Goal: Task Accomplishment & Management: Manage account settings

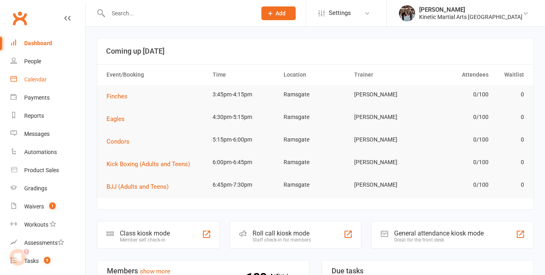
click at [37, 82] on div "Calendar" at bounding box center [35, 79] width 23 height 6
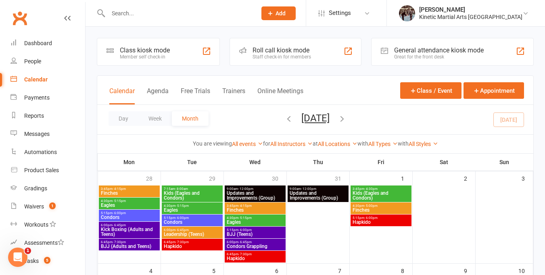
scroll to position [3, 0]
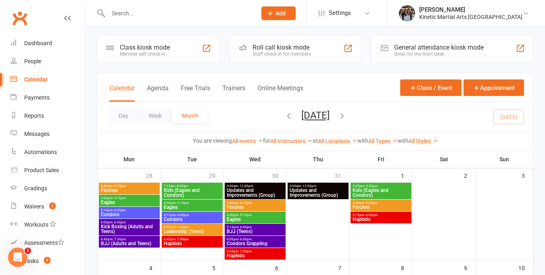
click at [285, 116] on icon "button" at bounding box center [289, 115] width 9 height 9
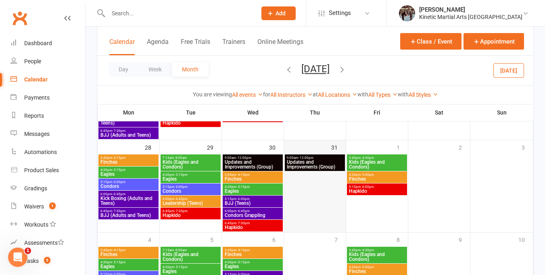
scroll to position [423, 0]
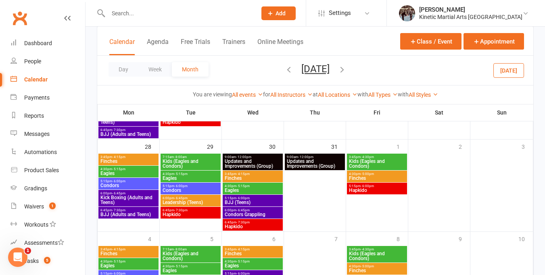
click at [347, 70] on icon "button" at bounding box center [342, 69] width 9 height 9
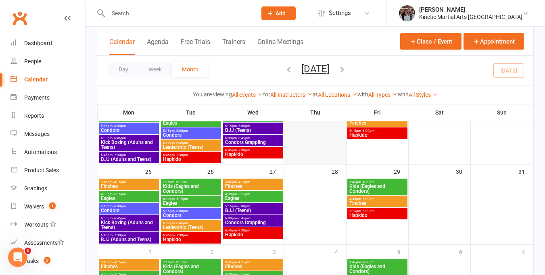
scroll to position [339, 0]
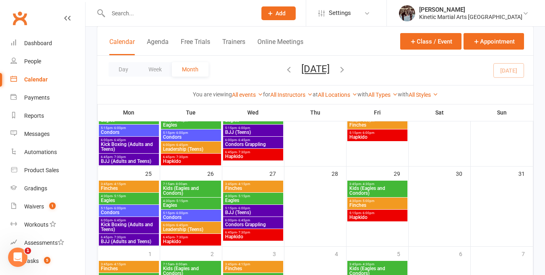
click at [285, 70] on icon "button" at bounding box center [289, 69] width 9 height 9
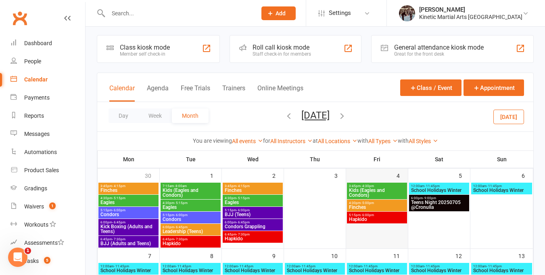
scroll to position [0, 0]
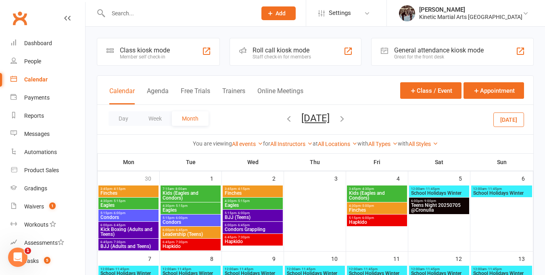
click at [285, 118] on icon "button" at bounding box center [289, 118] width 9 height 9
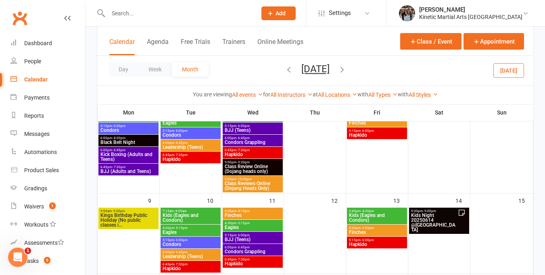
scroll to position [171, 0]
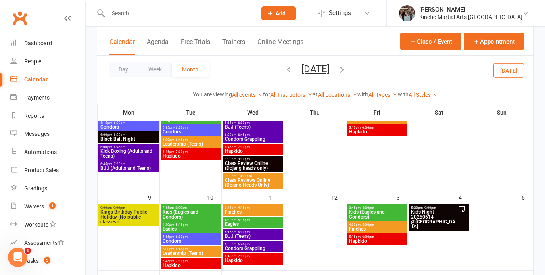
click at [440, 216] on span "Kids Night 20250614 @[GEOGRAPHIC_DATA]" at bounding box center [434, 219] width 47 height 19
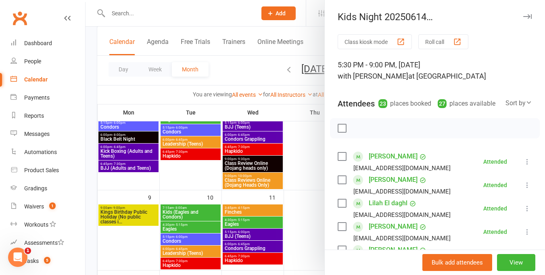
click at [314, 182] on div at bounding box center [316, 137] width 460 height 275
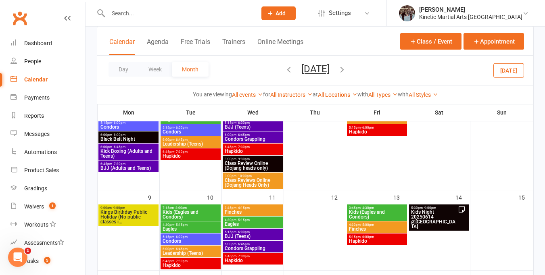
click at [347, 73] on icon "button" at bounding box center [342, 69] width 9 height 9
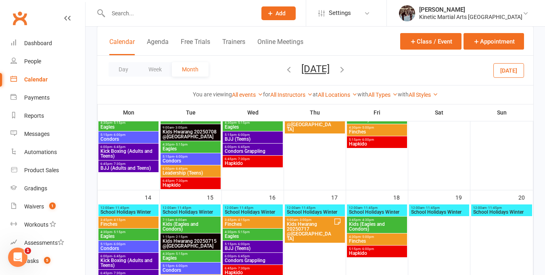
click at [285, 70] on icon "button" at bounding box center [289, 69] width 9 height 9
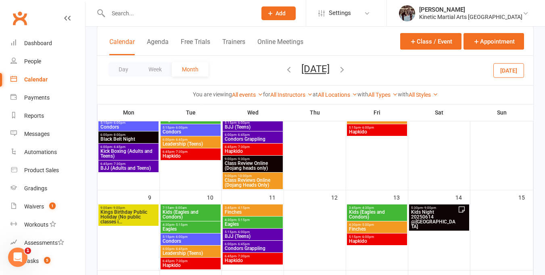
click at [442, 214] on span "Kids Night 20250614 @[GEOGRAPHIC_DATA]" at bounding box center [434, 219] width 47 height 19
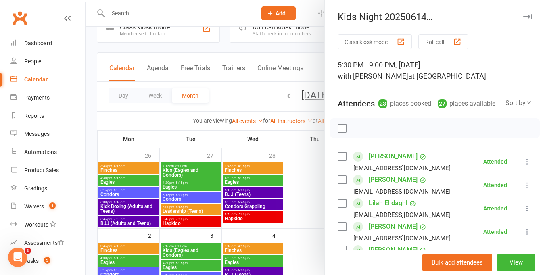
scroll to position [0, 0]
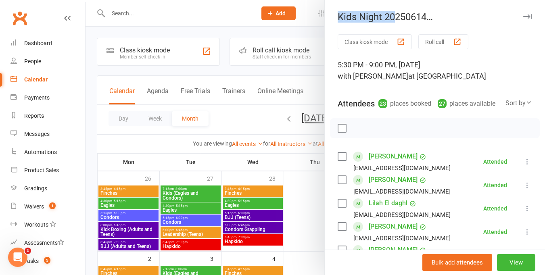
drag, startPoint x: 335, startPoint y: 16, endPoint x: 396, endPoint y: 16, distance: 61.0
click at [396, 16] on div "Kids Night 20250614 @[GEOGRAPHIC_DATA]" at bounding box center [435, 16] width 220 height 11
click at [402, 28] on div "Kids Night 20250614 @Ramsgate Class kiosk mode Roll call 5:30 PM - 9:00 PM, [DA…" at bounding box center [435, 137] width 221 height 275
drag, startPoint x: 482, startPoint y: 16, endPoint x: 335, endPoint y: 20, distance: 146.6
click at [335, 20] on div "Kids Night 20250614 @[GEOGRAPHIC_DATA]" at bounding box center [435, 16] width 220 height 11
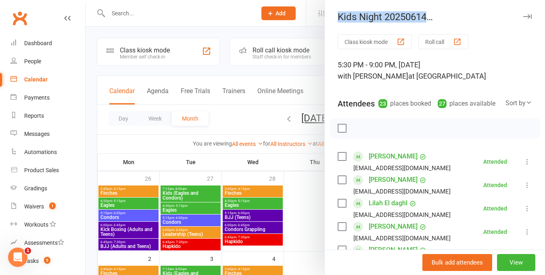
copy div "Kids Night 20250614 @[GEOGRAPHIC_DATA]"
click at [239, 126] on div at bounding box center [316, 137] width 460 height 275
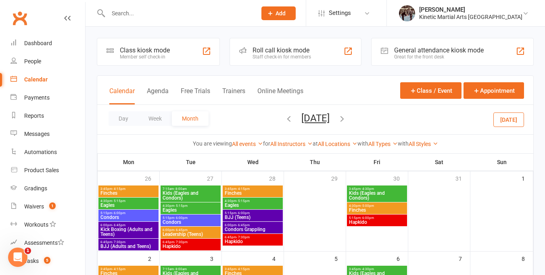
click at [356, 116] on div "Day Week Month [DATE] [DATE] Sun Mon Tue Wed Thu Fri Sat 27 28 29 30 31 01 02 0…" at bounding box center [315, 119] width 436 height 29
click at [347, 116] on icon "button" at bounding box center [342, 118] width 9 height 9
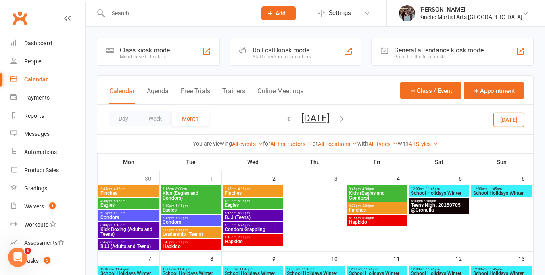
click at [347, 120] on icon "button" at bounding box center [342, 118] width 9 height 9
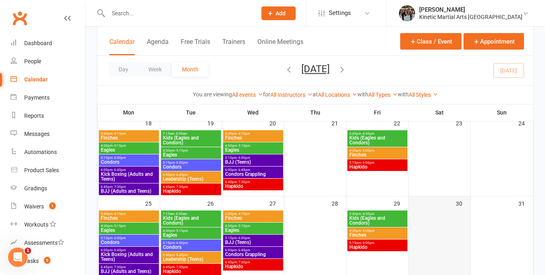
click at [439, 227] on div at bounding box center [440, 243] width 60 height 65
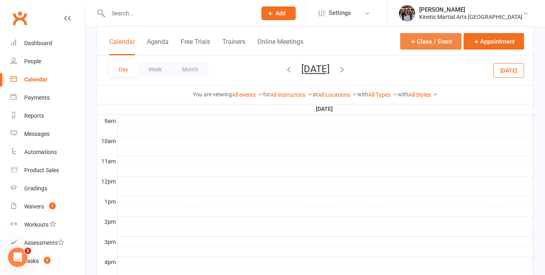
click at [431, 43] on button "Class / Event" at bounding box center [430, 41] width 61 height 17
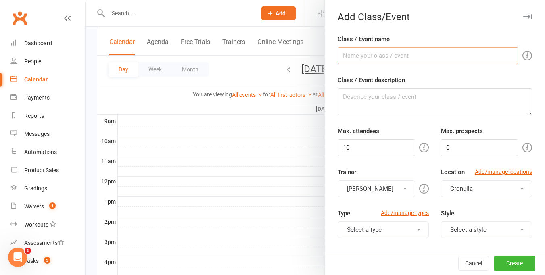
paste input "Kids Night 20250614 @[GEOGRAPHIC_DATA]"
drag, startPoint x: 388, startPoint y: 56, endPoint x: 396, endPoint y: 55, distance: 8.1
click at [396, 55] on input "Kids Night 20250614 @[GEOGRAPHIC_DATA]" at bounding box center [428, 55] width 181 height 17
type input "Kids Night 20250830 @[GEOGRAPHIC_DATA]"
click at [377, 148] on input "10" at bounding box center [377, 147] width 78 height 17
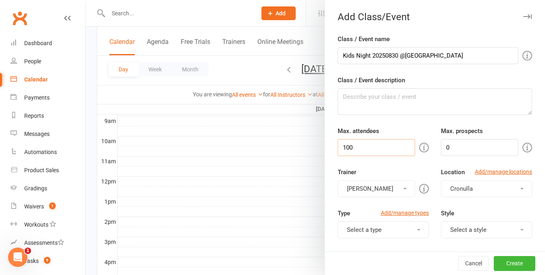
type input "100"
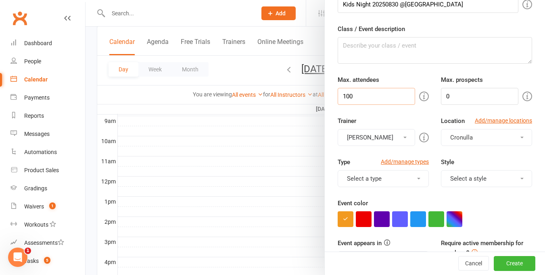
scroll to position [54, 0]
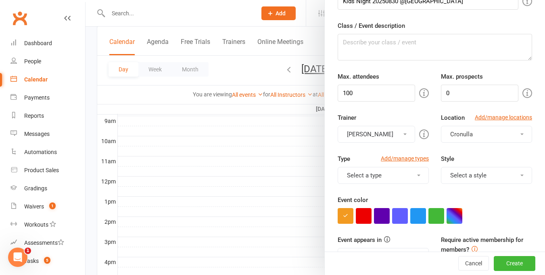
click at [478, 134] on span "button" at bounding box center [522, 135] width 3 height 2
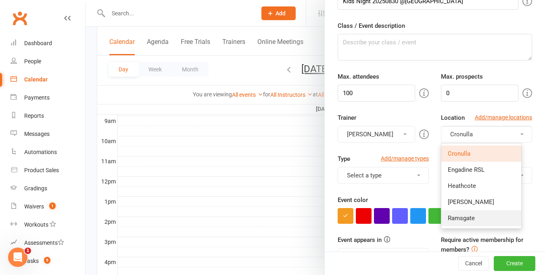
click at [478, 218] on link "Ramsgate" at bounding box center [482, 218] width 80 height 16
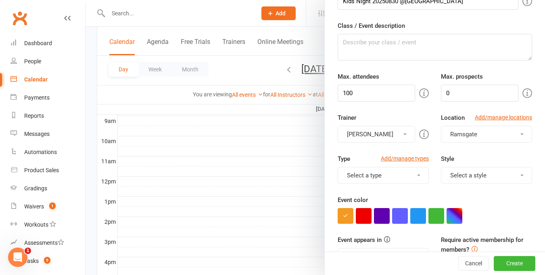
click at [414, 172] on button "Select a type" at bounding box center [383, 175] width 91 height 17
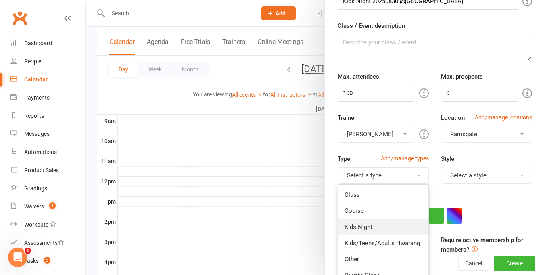
click at [383, 225] on link "Kids Night" at bounding box center [383, 227] width 90 height 16
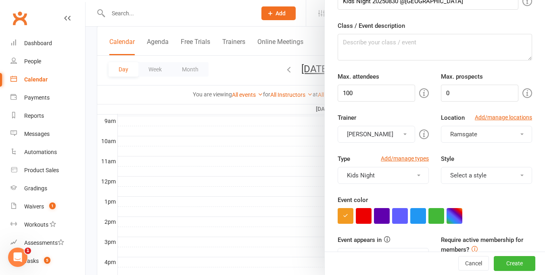
scroll to position [56, 0]
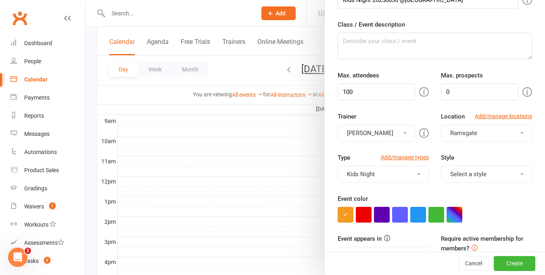
click at [478, 172] on button "Select a style" at bounding box center [486, 174] width 91 height 17
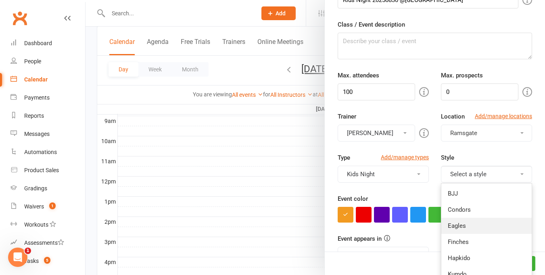
click at [478, 219] on link "Eagles" at bounding box center [487, 226] width 90 height 16
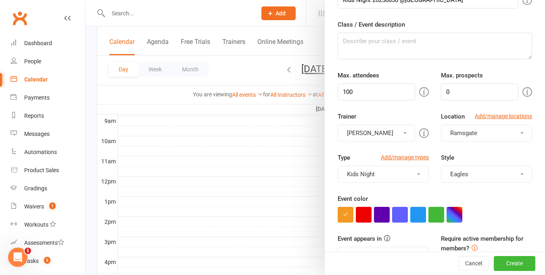
click at [478, 172] on button "Eagles" at bounding box center [486, 174] width 91 height 17
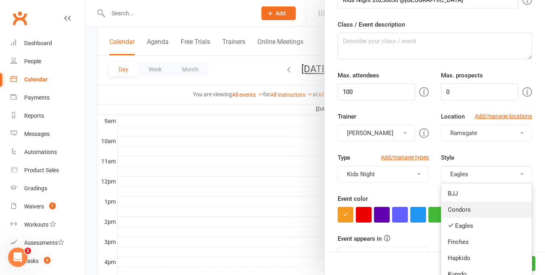
click at [478, 207] on link "Condors" at bounding box center [487, 210] width 90 height 16
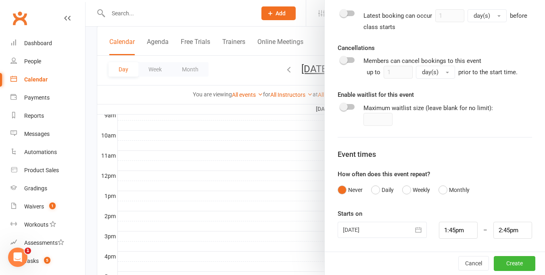
scroll to position [239, 0]
click at [415, 227] on icon "button" at bounding box center [419, 230] width 8 height 8
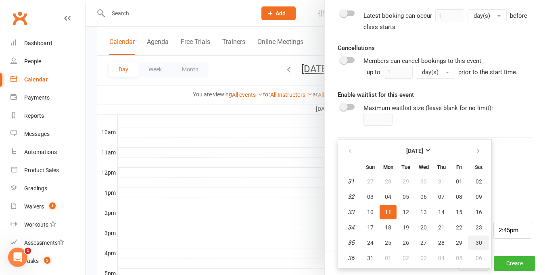
click at [476, 227] on span "30" at bounding box center [479, 243] width 6 height 6
type input "[DATE]"
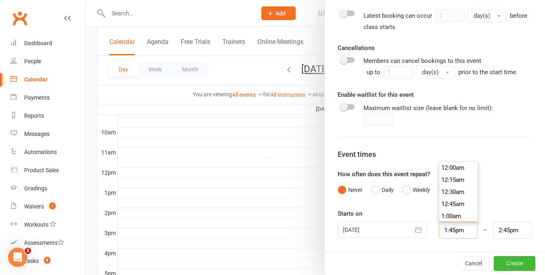
click at [450, 227] on input "1:45pm" at bounding box center [458, 230] width 39 height 17
type input "5:30pm"
click at [449, 216] on li "5:30pm" at bounding box center [459, 220] width 39 height 12
click at [478, 227] on input "6:30pm" at bounding box center [513, 230] width 39 height 17
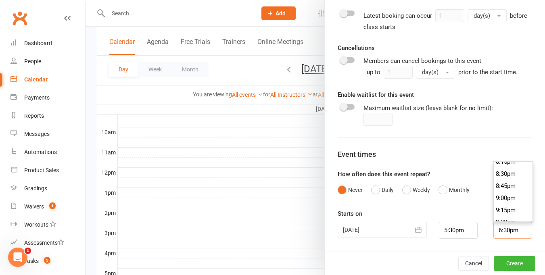
scroll to position [987, 0]
type input "9:00pm"
click at [478, 199] on li "9:00pm" at bounding box center [513, 198] width 39 height 12
click at [478, 227] on button "Create" at bounding box center [515, 263] width 42 height 15
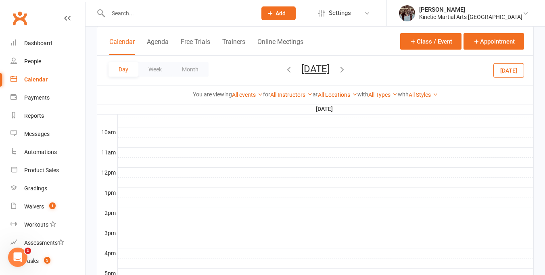
click at [36, 79] on div "Calendar" at bounding box center [35, 79] width 23 height 6
click at [121, 40] on button "Calendar" at bounding box center [121, 46] width 25 height 17
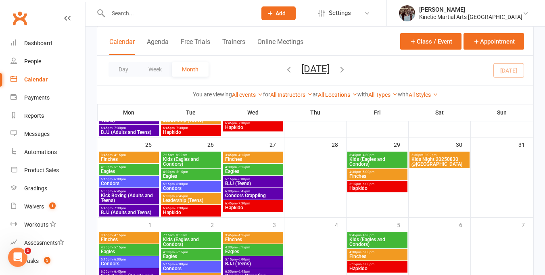
scroll to position [367, 0]
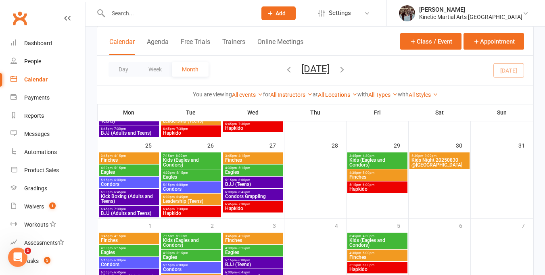
click at [456, 159] on span "Kids Night 20250830 @[GEOGRAPHIC_DATA]" at bounding box center [439, 163] width 57 height 10
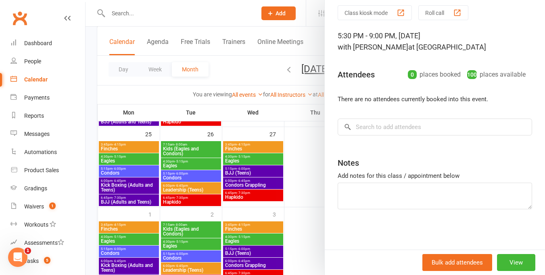
scroll to position [0, 0]
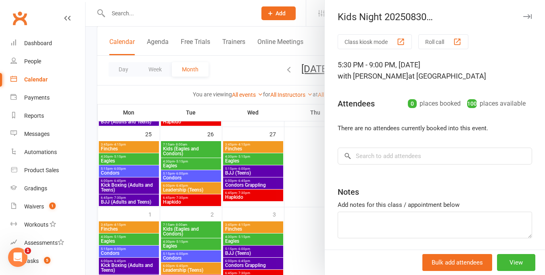
click at [478, 20] on button "button" at bounding box center [528, 17] width 10 height 10
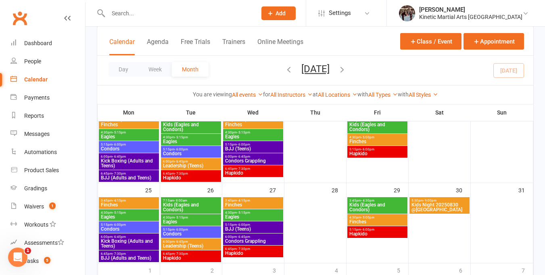
scroll to position [322, 0]
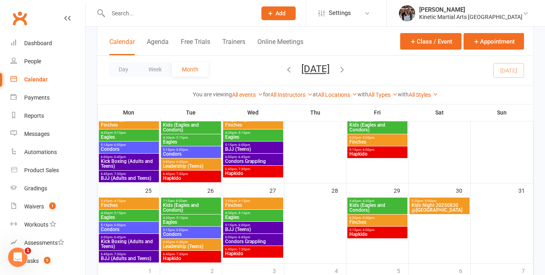
click at [444, 206] on span "Kids Night 20250830 @[GEOGRAPHIC_DATA]" at bounding box center [439, 208] width 57 height 10
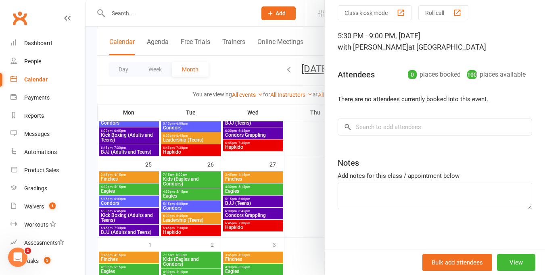
scroll to position [349, 0]
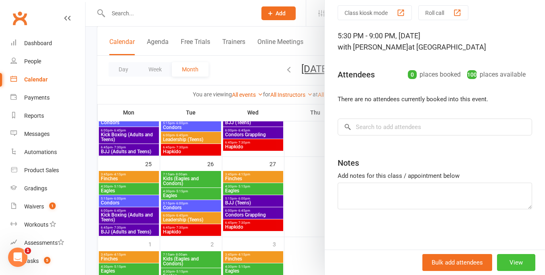
click at [478, 227] on button "View" at bounding box center [516, 262] width 38 height 17
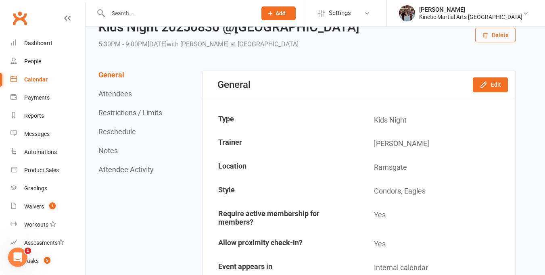
scroll to position [54, 0]
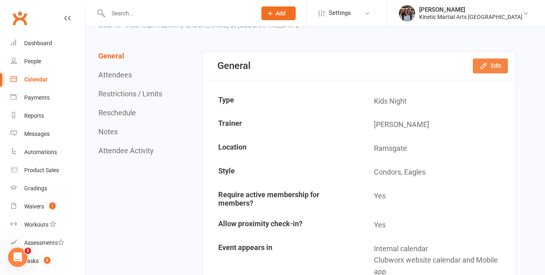
click at [478, 69] on button "Edit" at bounding box center [490, 66] width 35 height 15
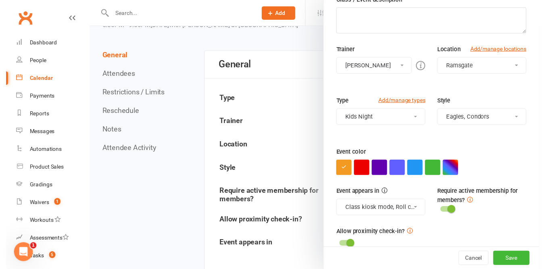
scroll to position [83, 0]
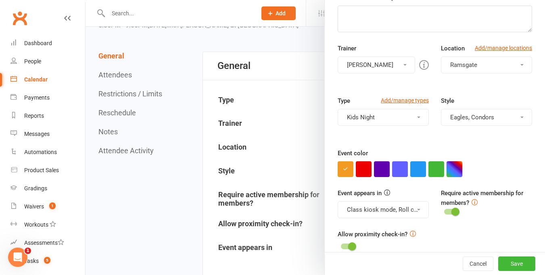
click at [454, 169] on button "button" at bounding box center [455, 169] width 16 height 16
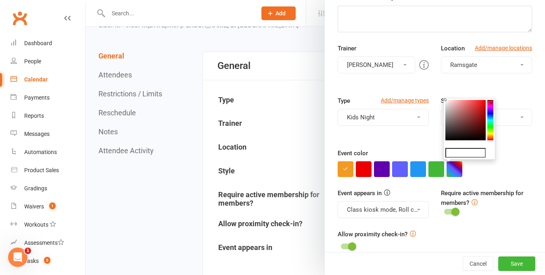
click at [469, 139] on colorpicker-saturation at bounding box center [466, 120] width 40 height 40
type input "#0a0404"
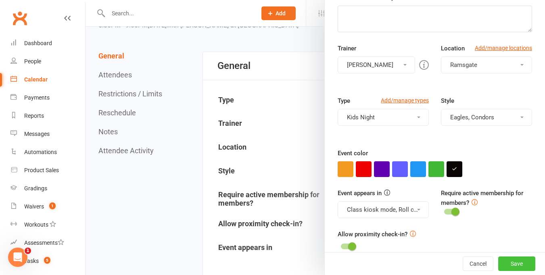
click at [478, 227] on button "Save" at bounding box center [517, 264] width 37 height 15
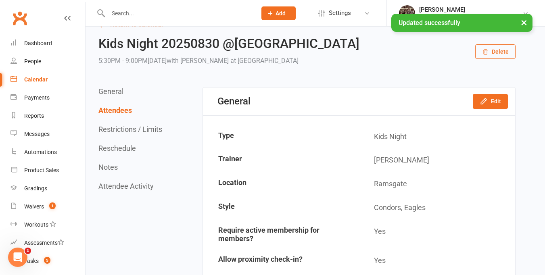
scroll to position [0, 0]
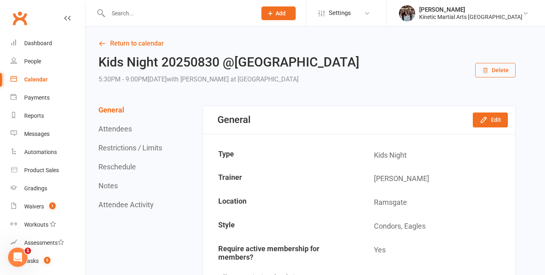
click at [38, 83] on link "Calendar" at bounding box center [47, 80] width 75 height 18
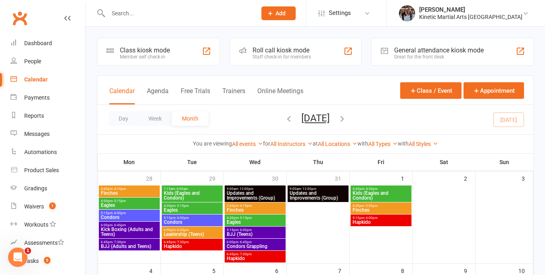
click at [285, 118] on icon "button" at bounding box center [289, 118] width 9 height 9
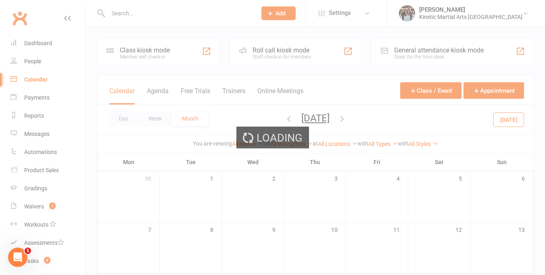
click at [279, 118] on div "Loading" at bounding box center [272, 137] width 545 height 275
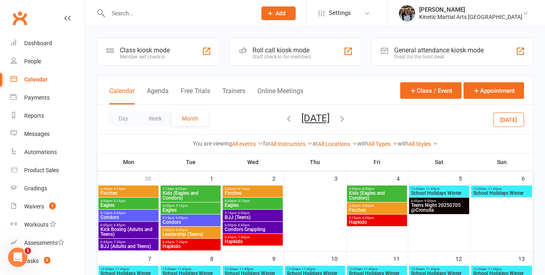
click at [285, 121] on icon "button" at bounding box center [289, 118] width 9 height 9
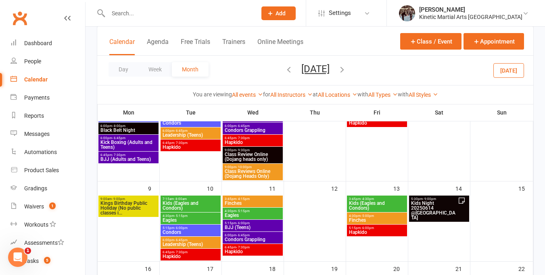
scroll to position [182, 0]
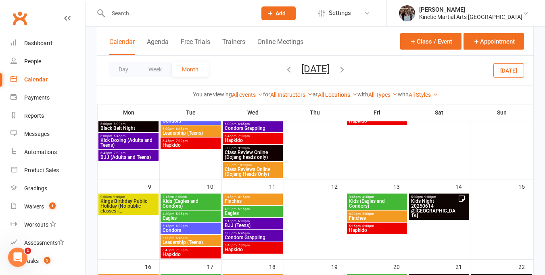
click at [429, 201] on span "Kids Night 20250614 @[GEOGRAPHIC_DATA]" at bounding box center [434, 208] width 47 height 19
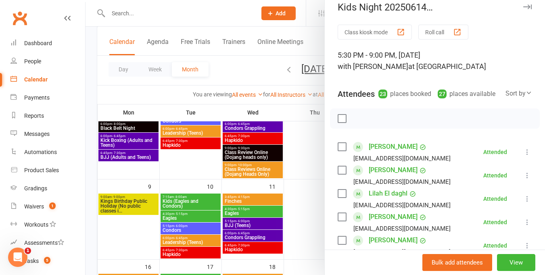
scroll to position [6, 0]
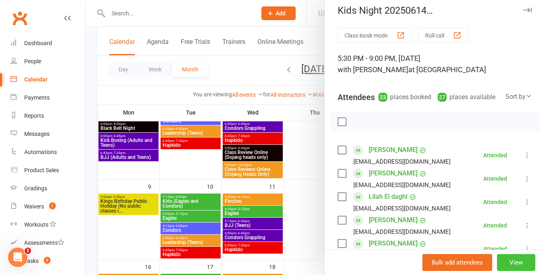
click at [478, 227] on button "View" at bounding box center [516, 262] width 38 height 17
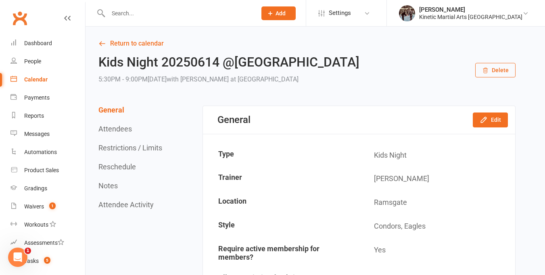
click at [29, 77] on div "Calendar" at bounding box center [35, 79] width 23 height 6
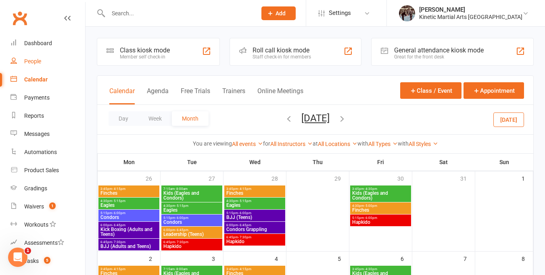
click at [30, 59] on div "People" at bounding box center [32, 61] width 17 height 6
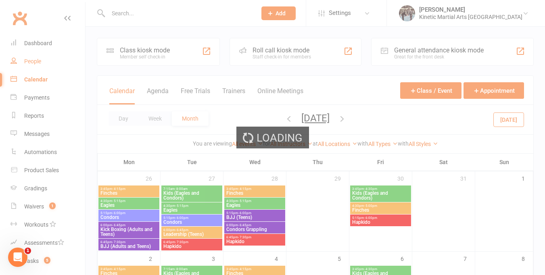
select select "100"
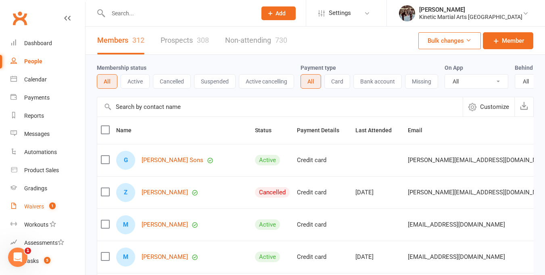
click at [38, 204] on div "Waivers" at bounding box center [34, 206] width 20 height 6
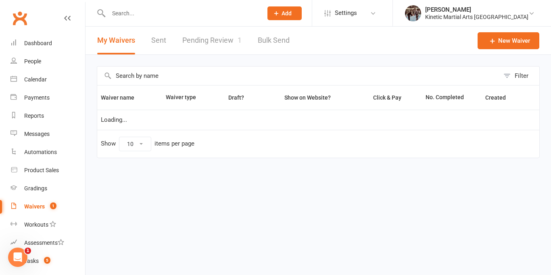
select select "100"
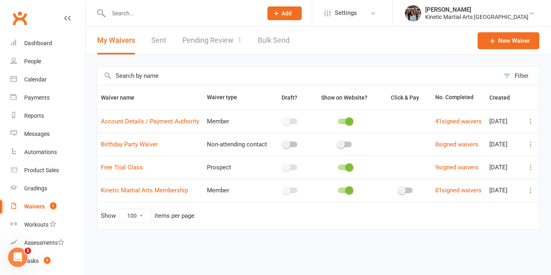
click at [226, 38] on link "Pending Review 1" at bounding box center [211, 41] width 59 height 28
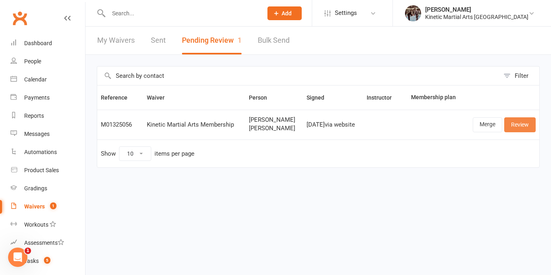
click at [478, 126] on link "Review" at bounding box center [520, 124] width 31 height 15
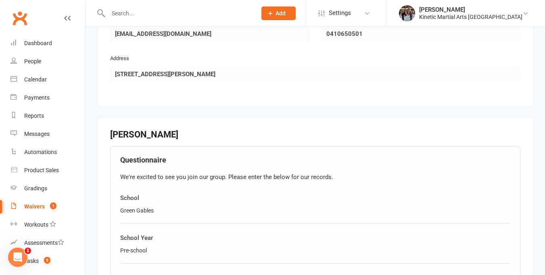
scroll to position [746, 0]
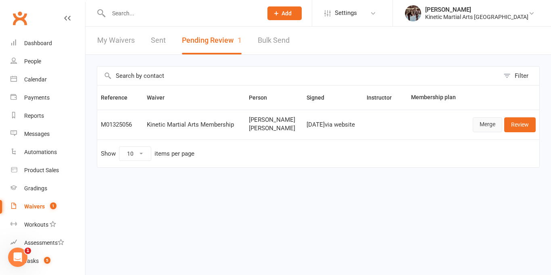
click at [478, 121] on link "Merge" at bounding box center [487, 124] width 29 height 15
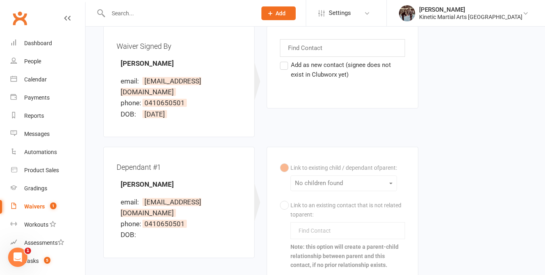
scroll to position [103, 0]
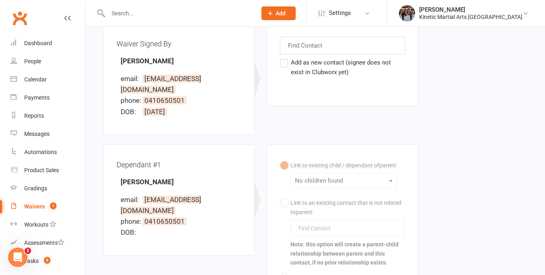
click at [396, 171] on div "Link to existing child / dependant of parent : No children found Link to an exi…" at bounding box center [342, 240] width 125 height 165
click at [393, 170] on div "Link to existing child / dependant of parent : No children found Link to an exi…" at bounding box center [342, 240] width 125 height 165
click at [394, 170] on div "Link to existing child / dependant of parent : No children found Link to an exi…" at bounding box center [342, 240] width 125 height 165
click at [394, 171] on div "Link to existing child / dependant of parent : No children found Link to an exi…" at bounding box center [342, 240] width 125 height 165
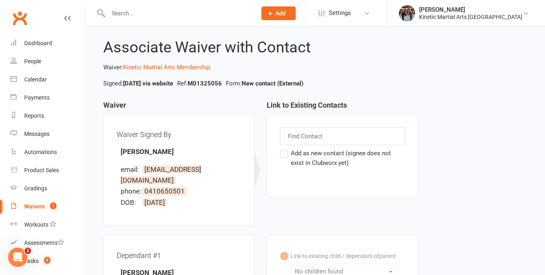
scroll to position [0, 0]
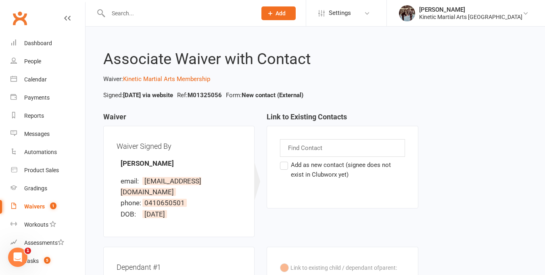
click at [64, 17] on icon at bounding box center [67, 18] width 6 height 6
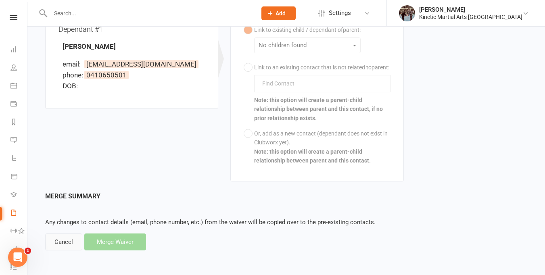
scroll to position [236, 0]
click at [68, 227] on div "Cancel" at bounding box center [63, 242] width 37 height 17
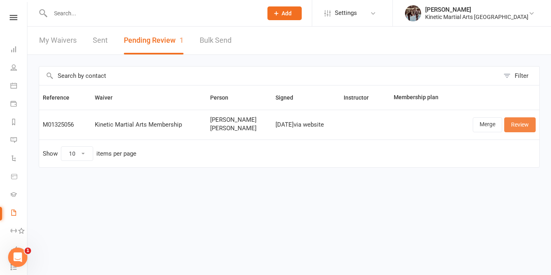
click at [478, 126] on link "Review" at bounding box center [520, 124] width 31 height 15
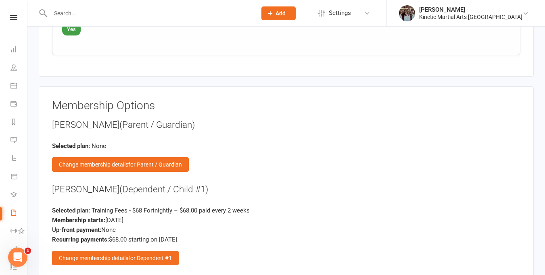
scroll to position [1222, 0]
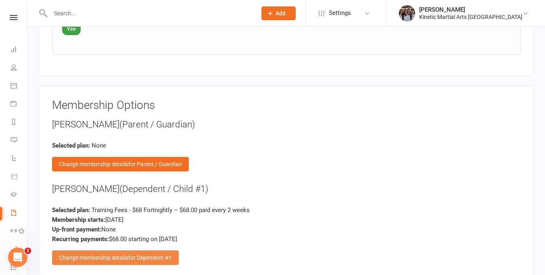
click at [120, 227] on div "Change membership details for Dependent #1" at bounding box center [115, 258] width 127 height 15
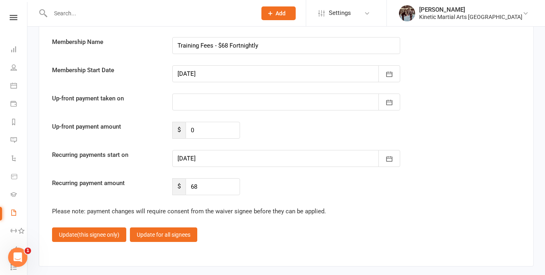
scroll to position [1608, 0]
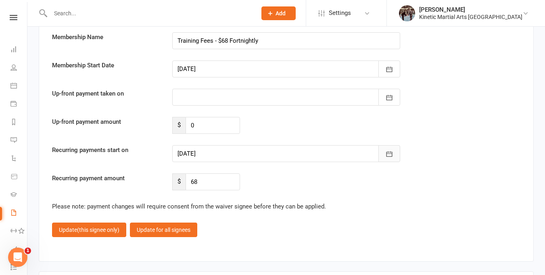
click at [391, 153] on icon "button" at bounding box center [390, 154] width 8 height 8
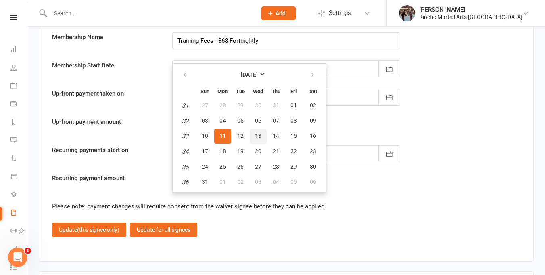
click at [260, 135] on span "13" at bounding box center [258, 136] width 6 height 6
type input "[DATE]"
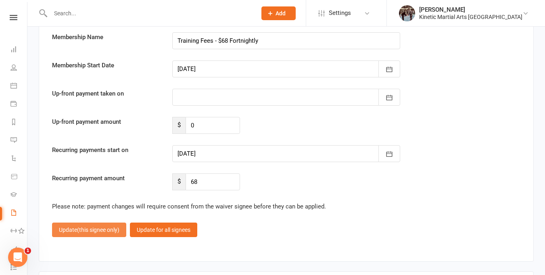
click at [94, 227] on span "(this signee only)" at bounding box center [98, 230] width 42 height 6
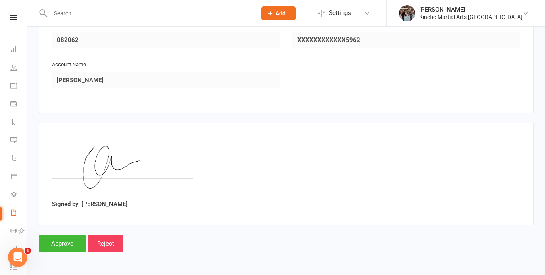
scroll to position [1575, 0]
click at [73, 227] on input "Approve" at bounding box center [62, 243] width 47 height 17
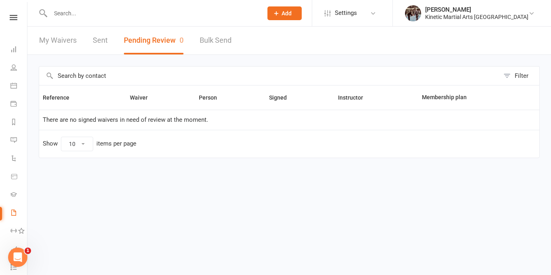
click at [10, 13] on nav "Clubworx Dashboard People Calendar Payments Reports Messages Automations Produc…" at bounding box center [13, 139] width 27 height 275
click at [12, 19] on icon at bounding box center [14, 17] width 8 height 5
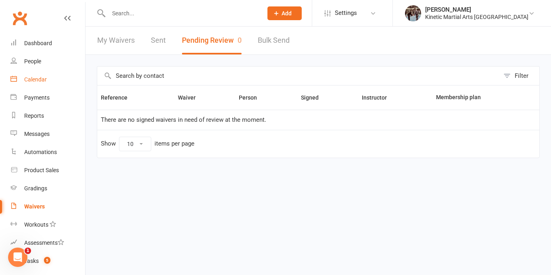
click at [34, 80] on div "Calendar" at bounding box center [35, 79] width 23 height 6
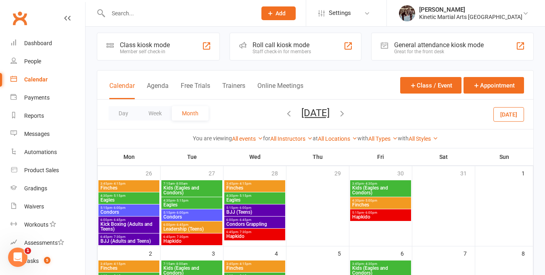
scroll to position [47, 0]
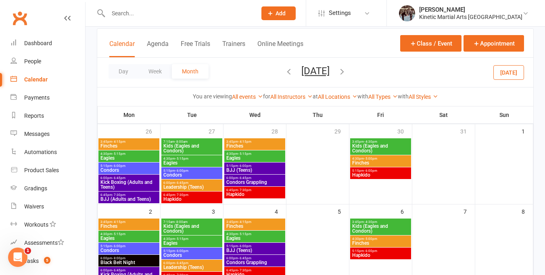
click at [347, 71] on icon "button" at bounding box center [342, 71] width 9 height 9
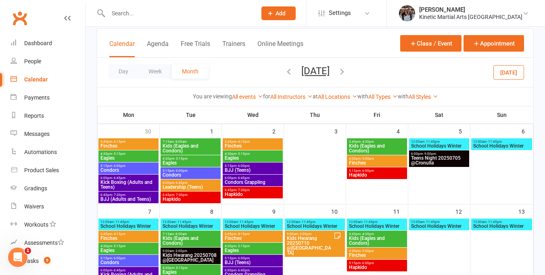
click at [347, 71] on icon "button" at bounding box center [342, 71] width 9 height 9
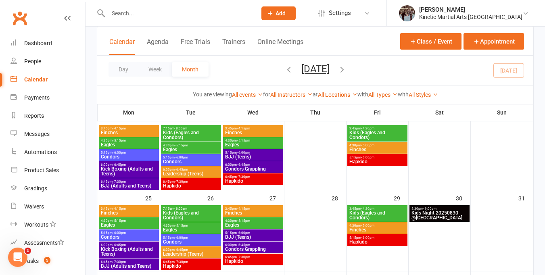
scroll to position [355, 0]
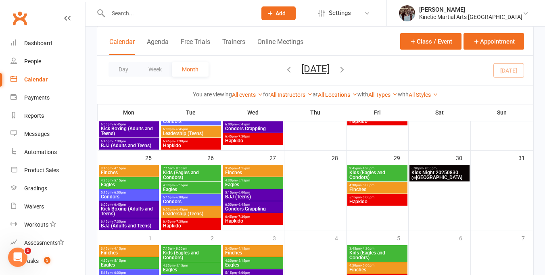
click at [437, 171] on span "Kids Night 20250830 @[GEOGRAPHIC_DATA]" at bounding box center [439, 175] width 57 height 10
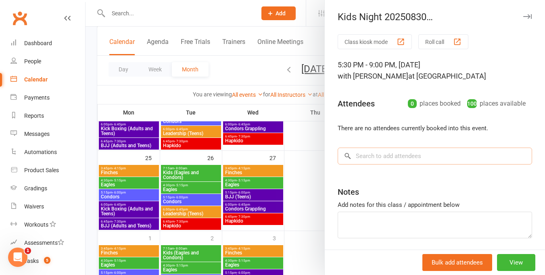
click at [402, 158] on input "search" at bounding box center [435, 156] width 195 height 17
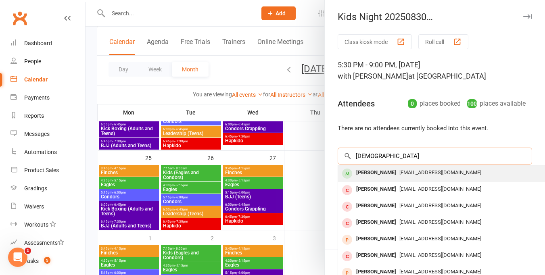
type input "[DEMOGRAPHIC_DATA]"
click at [423, 172] on span "[EMAIL_ADDRESS][DOMAIN_NAME]" at bounding box center [441, 173] width 82 height 6
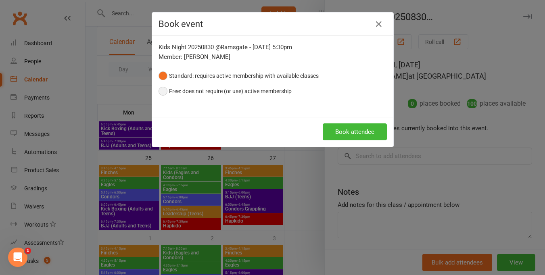
click at [162, 90] on button "Free: does not require (or use) active membership" at bounding box center [225, 91] width 133 height 15
click at [363, 132] on button "Book attendee" at bounding box center [355, 132] width 64 height 17
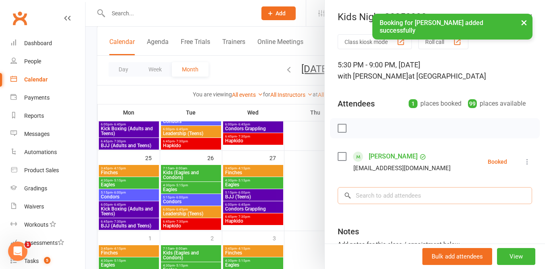
click at [358, 196] on input "search" at bounding box center [435, 195] width 195 height 17
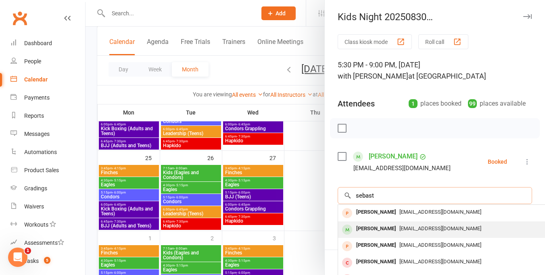
type input "sebast"
click at [445, 227] on span "[EMAIL_ADDRESS][DOMAIN_NAME]" at bounding box center [441, 229] width 82 height 6
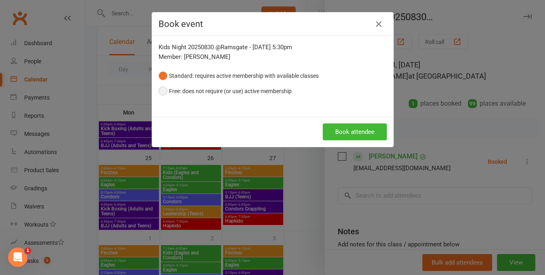
click at [163, 91] on button "Free: does not require (or use) active membership" at bounding box center [225, 91] width 133 height 15
click at [365, 134] on button "Book attendee" at bounding box center [355, 132] width 64 height 17
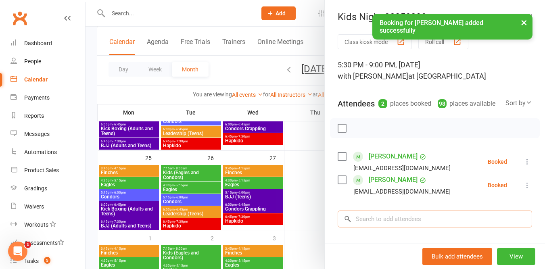
click at [364, 224] on input "search" at bounding box center [435, 219] width 195 height 17
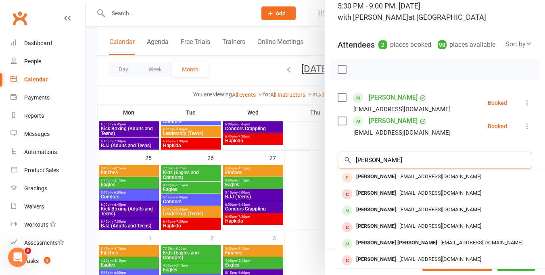
scroll to position [63, 0]
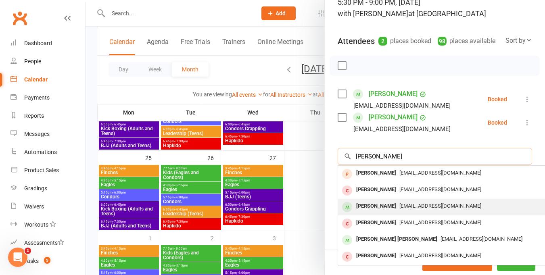
type input "[PERSON_NAME]"
click at [414, 209] on span "[EMAIL_ADDRESS][DOMAIN_NAME]" at bounding box center [441, 206] width 82 height 6
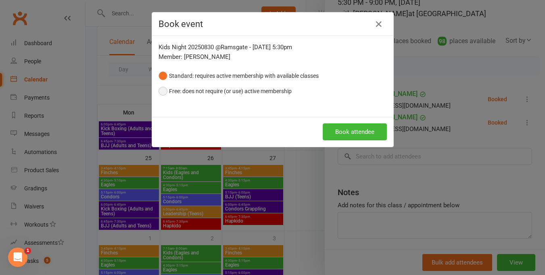
click at [163, 90] on button "Free: does not require (or use) active membership" at bounding box center [225, 91] width 133 height 15
click at [329, 131] on button "Book attendee" at bounding box center [355, 132] width 64 height 17
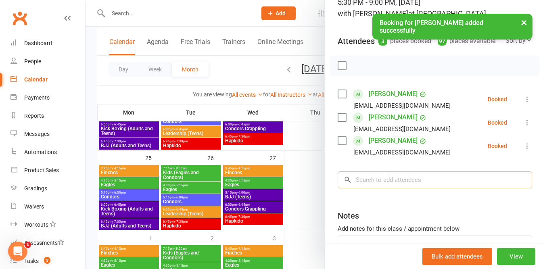
click at [370, 189] on input "search" at bounding box center [435, 180] width 195 height 17
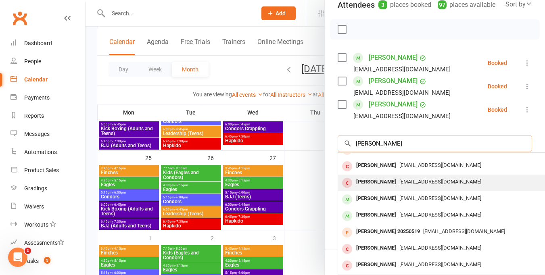
scroll to position [96, 0]
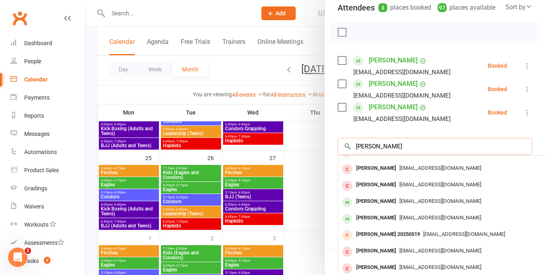
type input "[PERSON_NAME]"
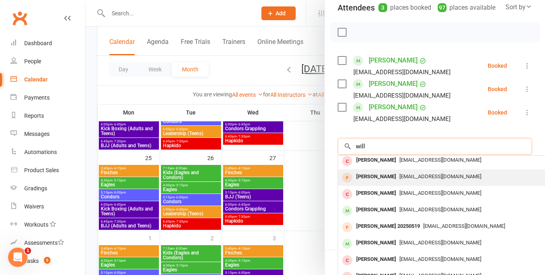
scroll to position [44, 0]
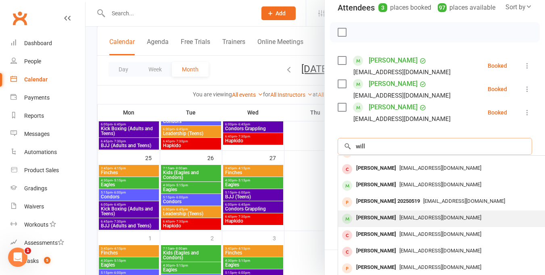
type input "will"
click at [422, 221] on span "[EMAIL_ADDRESS][DOMAIN_NAME]" at bounding box center [441, 218] width 82 height 6
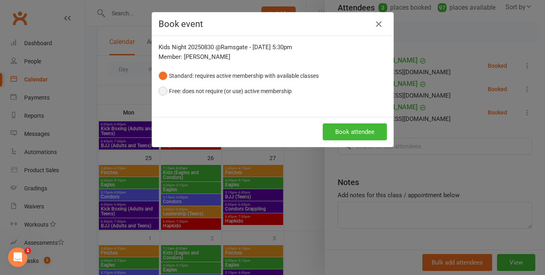
click at [160, 89] on button "Free: does not require (or use) active membership" at bounding box center [225, 91] width 133 height 15
click at [344, 132] on button "Book attendee" at bounding box center [355, 132] width 64 height 17
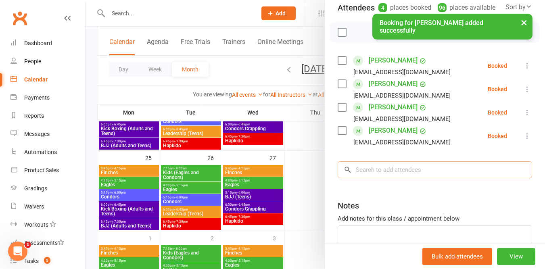
click at [374, 178] on input "search" at bounding box center [435, 169] width 195 height 17
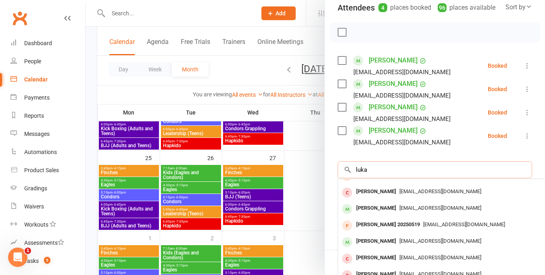
scroll to position [0, 0]
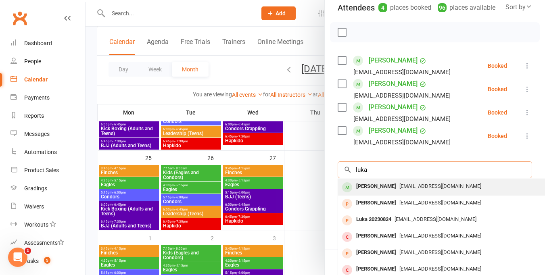
type input "luka"
click at [400, 189] on span "[EMAIL_ADDRESS][DOMAIN_NAME]" at bounding box center [441, 186] width 82 height 6
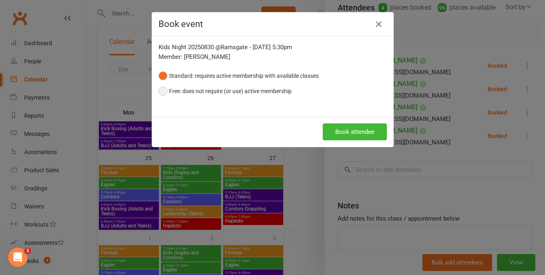
click at [164, 87] on button "Free: does not require (or use) active membership" at bounding box center [225, 91] width 133 height 15
click at [351, 130] on button "Book attendee" at bounding box center [355, 132] width 64 height 17
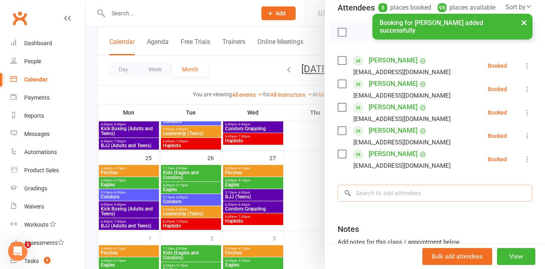
click at [376, 202] on input "search" at bounding box center [435, 193] width 195 height 17
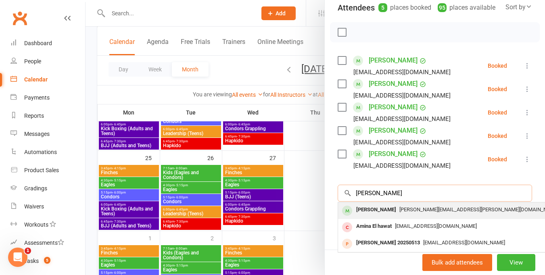
type input "[PERSON_NAME]"
click at [428, 213] on span "[PERSON_NAME][EMAIL_ADDRESS][PERSON_NAME][DOMAIN_NAME]" at bounding box center [479, 210] width 159 height 6
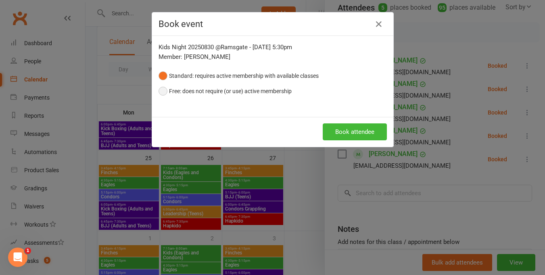
click at [161, 91] on button "Free: does not require (or use) active membership" at bounding box center [225, 91] width 133 height 15
click at [331, 134] on button "Book attendee" at bounding box center [355, 132] width 64 height 17
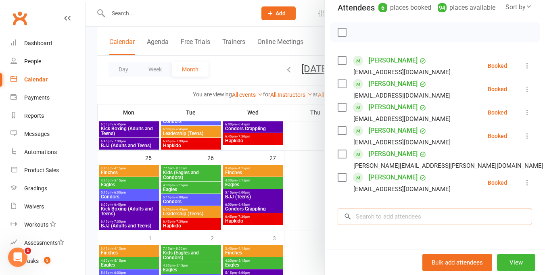
click at [377, 225] on input "search" at bounding box center [435, 216] width 195 height 17
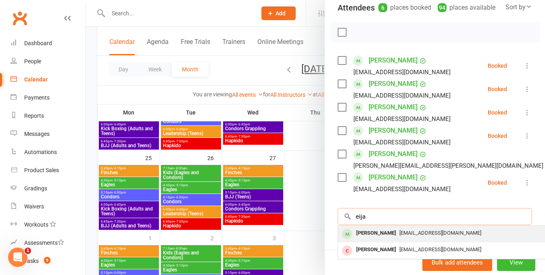
type input "eija"
click at [414, 227] on span "[EMAIL_ADDRESS][DOMAIN_NAME]" at bounding box center [441, 233] width 82 height 6
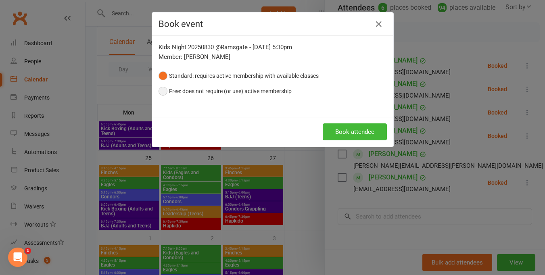
click at [162, 94] on button "Free: does not require (or use) active membership" at bounding box center [225, 91] width 133 height 15
click at [332, 134] on button "Book attendee" at bounding box center [355, 132] width 64 height 17
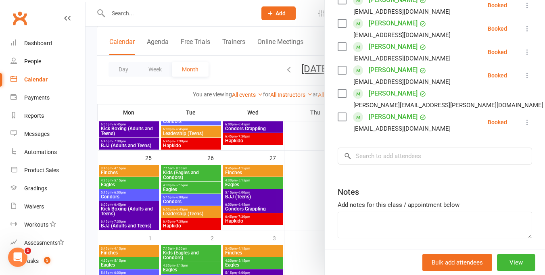
scroll to position [220, 0]
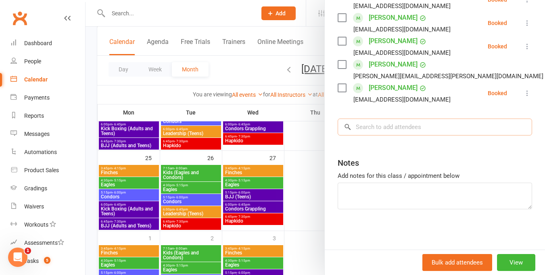
click at [398, 127] on input "search" at bounding box center [435, 127] width 195 height 17
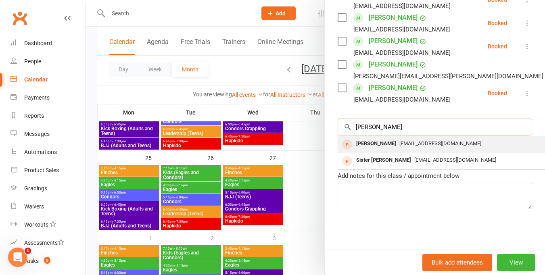
scroll to position [226, 0]
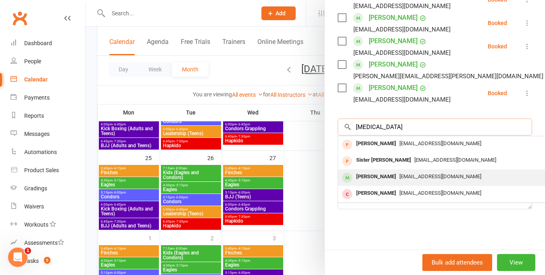
type input "[MEDICAL_DATA]"
click at [400, 174] on span "[EMAIL_ADDRESS][DOMAIN_NAME]" at bounding box center [441, 177] width 82 height 6
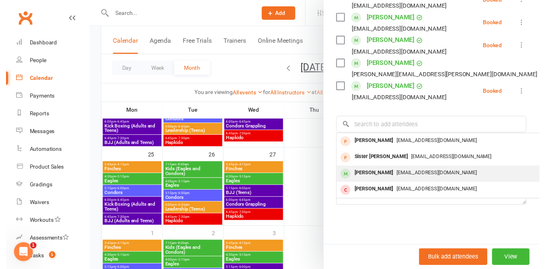
scroll to position [220, 0]
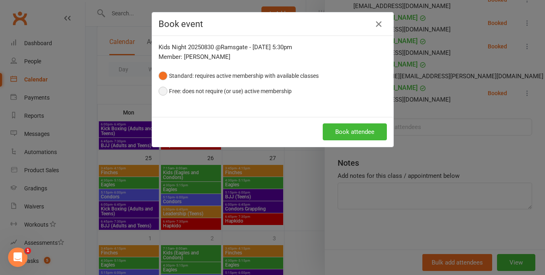
click at [164, 91] on button "Free: does not require (or use) active membership" at bounding box center [225, 91] width 133 height 15
click at [350, 134] on button "Book attendee" at bounding box center [355, 132] width 64 height 17
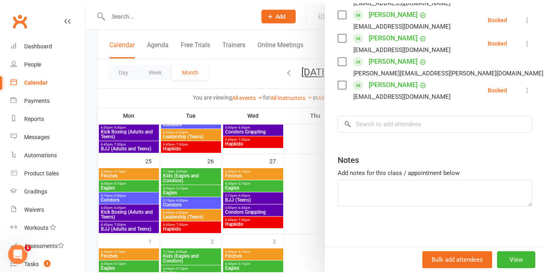
scroll to position [226, 0]
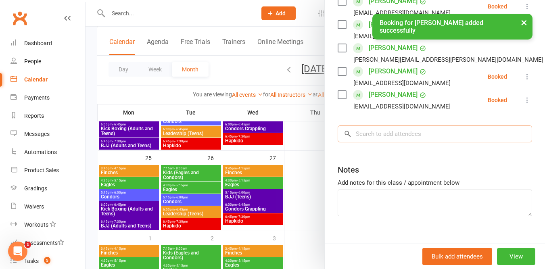
click at [400, 142] on input "search" at bounding box center [435, 134] width 195 height 17
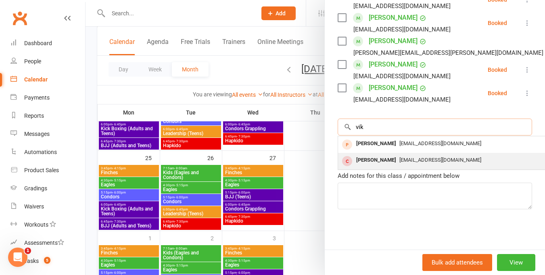
scroll to position [249, 0]
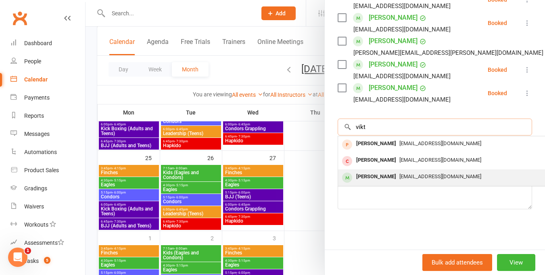
type input "vikt"
click at [426, 174] on span "[EMAIL_ADDRESS][DOMAIN_NAME]" at bounding box center [441, 177] width 82 height 6
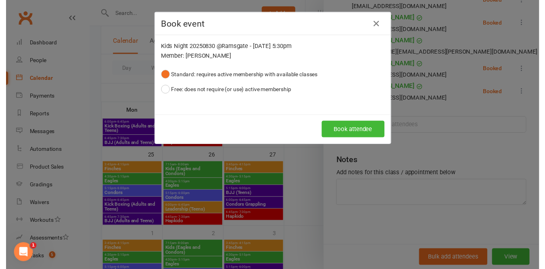
scroll to position [243, 0]
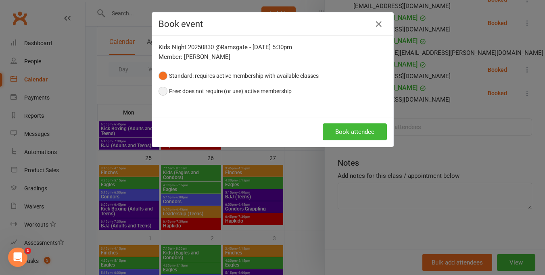
click at [161, 91] on button "Free: does not require (or use) active membership" at bounding box center [225, 91] width 133 height 15
click at [349, 129] on button "Book attendee" at bounding box center [355, 132] width 64 height 17
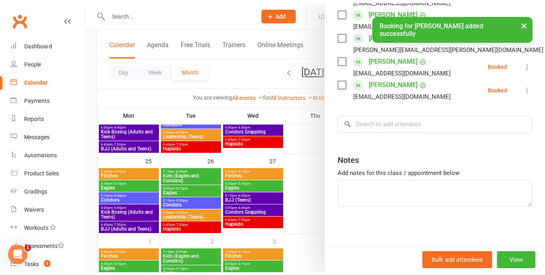
scroll to position [272, 0]
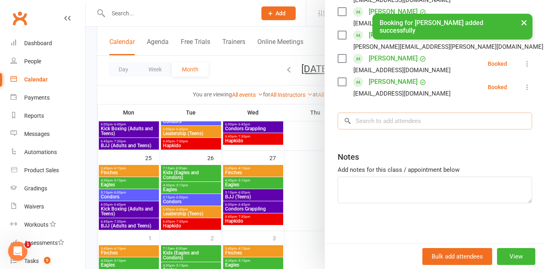
click at [375, 124] on input "search" at bounding box center [435, 121] width 195 height 17
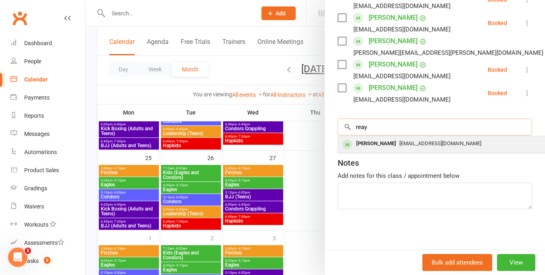
type input "reay"
click at [400, 140] on span "[EMAIL_ADDRESS][DOMAIN_NAME]" at bounding box center [441, 143] width 82 height 6
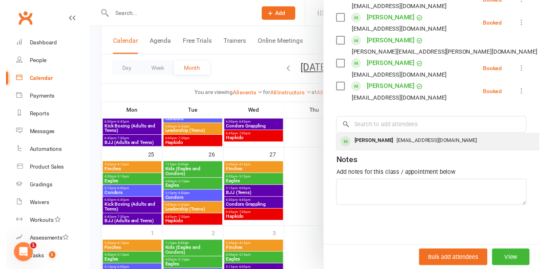
scroll to position [266, 0]
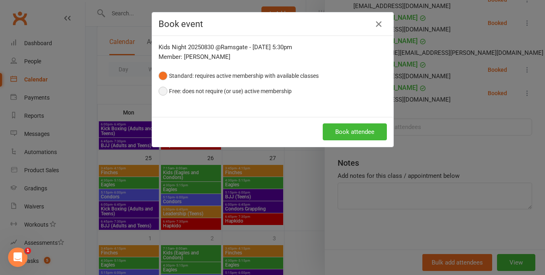
click at [161, 90] on button "Free: does not require (or use) active membership" at bounding box center [225, 91] width 133 height 15
click at [330, 129] on button "Book attendee" at bounding box center [355, 132] width 64 height 17
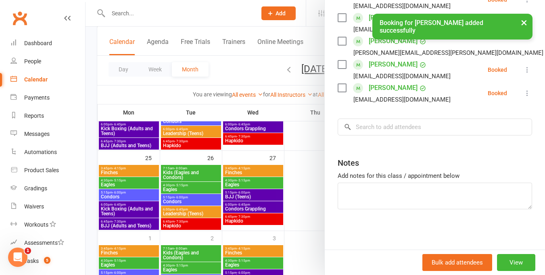
scroll to position [272, 0]
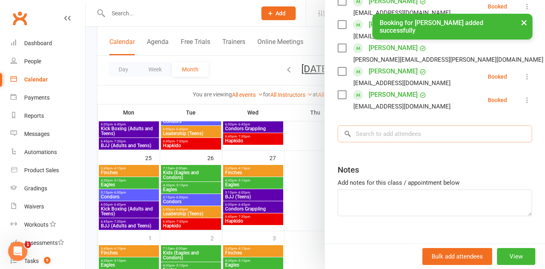
click at [375, 142] on input "search" at bounding box center [435, 134] width 195 height 17
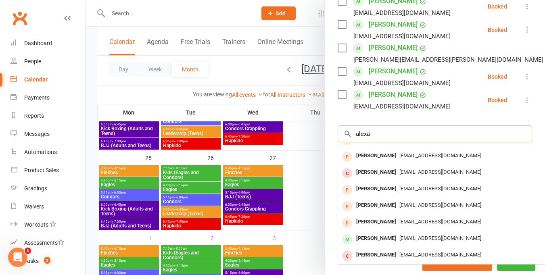
scroll to position [296, 0]
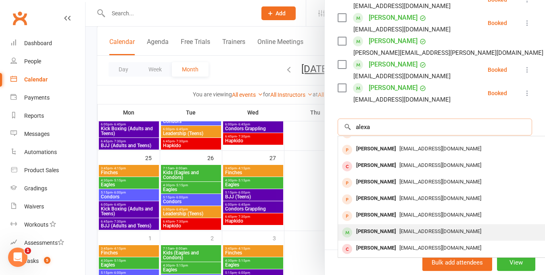
type input "alexa"
click at [431, 227] on span "[EMAIL_ADDRESS][DOMAIN_NAME]" at bounding box center [441, 231] width 82 height 6
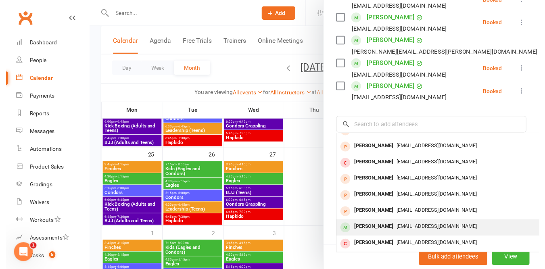
scroll to position [290, 0]
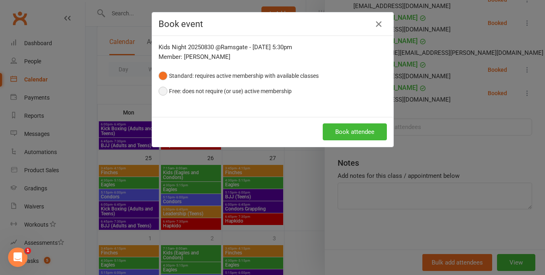
click at [160, 91] on button "Free: does not require (or use) active membership" at bounding box center [225, 91] width 133 height 15
click at [339, 130] on button "Book attendee" at bounding box center [355, 132] width 64 height 17
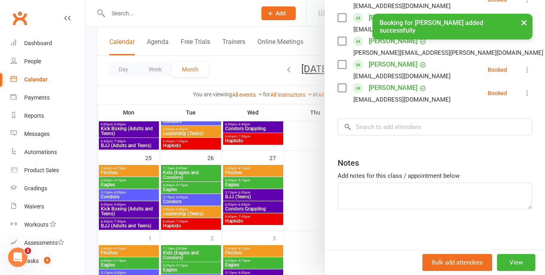
scroll to position [296, 0]
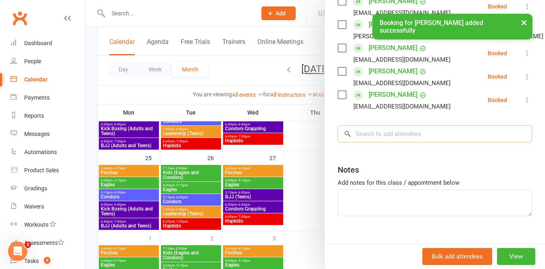
click at [363, 142] on input "search" at bounding box center [435, 134] width 195 height 17
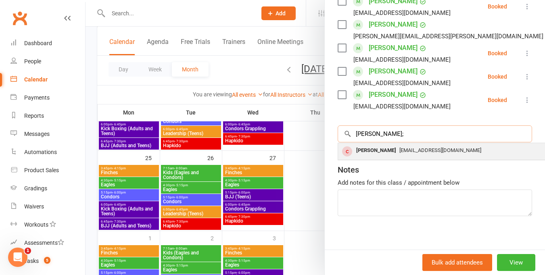
scroll to position [317, 0]
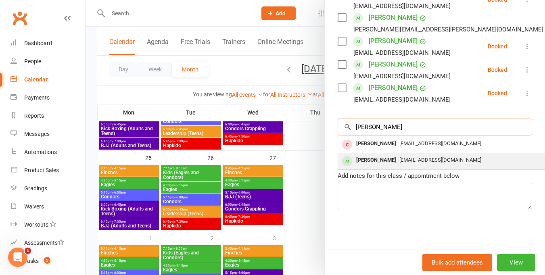
type input "[PERSON_NAME]"
click at [400, 159] on span "[EMAIL_ADDRESS][DOMAIN_NAME]" at bounding box center [441, 160] width 82 height 6
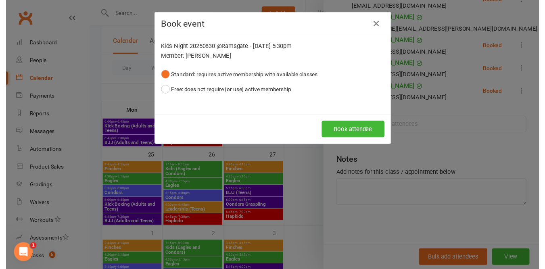
scroll to position [313, 0]
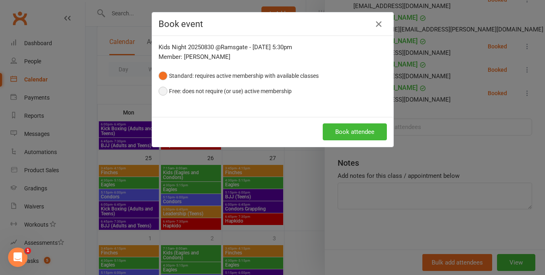
click at [163, 90] on button "Free: does not require (or use) active membership" at bounding box center [225, 91] width 133 height 15
click at [361, 129] on button "Book attendee" at bounding box center [355, 132] width 64 height 17
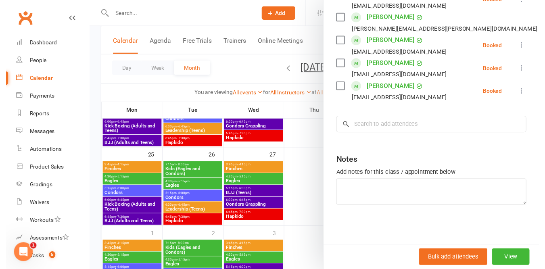
scroll to position [317, 0]
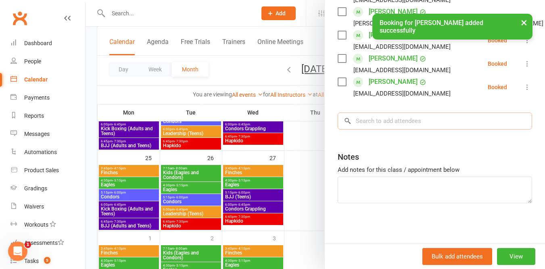
click at [369, 122] on input "search" at bounding box center [435, 121] width 195 height 17
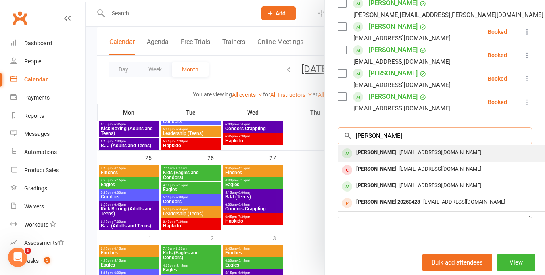
type input "[PERSON_NAME]"
click at [382, 159] on div "[PERSON_NAME]" at bounding box center [376, 153] width 46 height 12
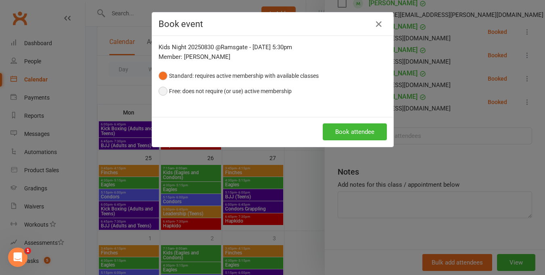
click at [160, 90] on button "Free: does not require (or use) active membership" at bounding box center [225, 91] width 133 height 15
click at [338, 132] on button "Book attendee" at bounding box center [355, 132] width 64 height 17
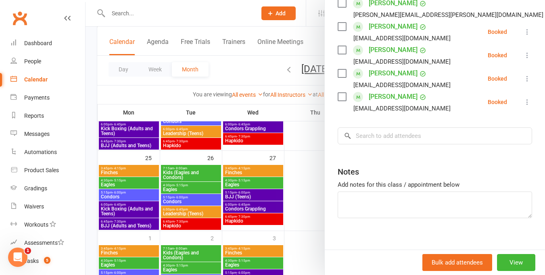
scroll to position [360, 0]
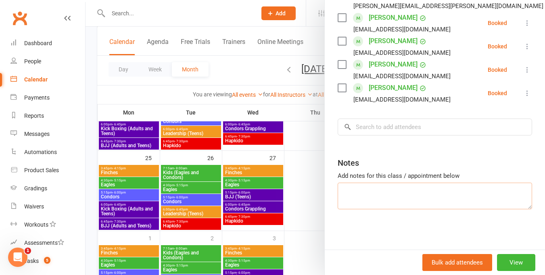
click at [354, 189] on textarea at bounding box center [435, 196] width 195 height 27
click at [352, 193] on textarea "$45 Spe" at bounding box center [435, 196] width 195 height 27
click at [353, 202] on textarea "$45 pp Spe" at bounding box center [435, 196] width 195 height 27
type textarea "$45 pp [PERSON_NAME] fom Cronulla attending"
click at [300, 188] on div at bounding box center [316, 137] width 460 height 275
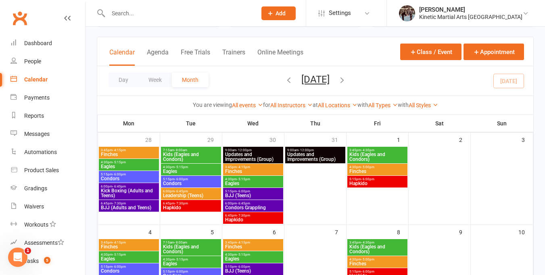
scroll to position [39, 0]
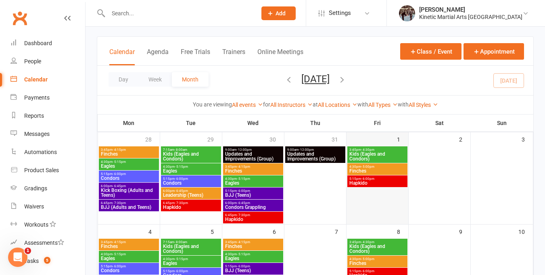
click at [377, 193] on div at bounding box center [378, 186] width 60 height 78
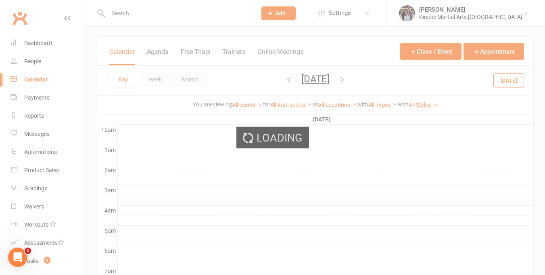
scroll to position [0, 0]
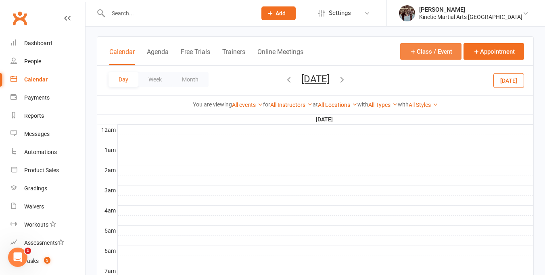
click at [436, 52] on button "Class / Event" at bounding box center [430, 51] width 61 height 17
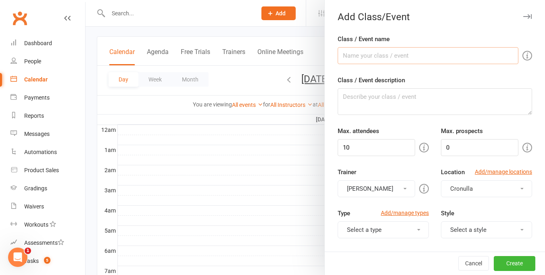
click at [421, 52] on input "Class / Event name" at bounding box center [428, 55] width 181 height 17
type input "Korean Night 20250801 @Caringbah"
click at [361, 151] on input "10" at bounding box center [377, 147] width 78 height 17
type input "100"
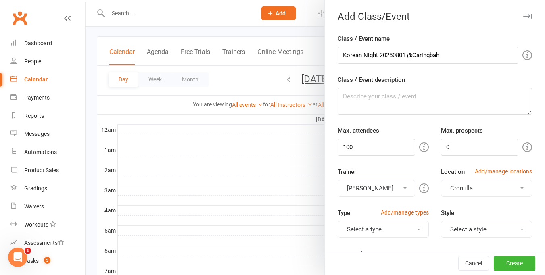
scroll to position [30, 0]
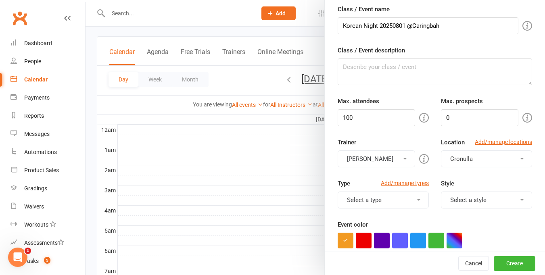
click at [398, 161] on button "[PERSON_NAME]" at bounding box center [377, 159] width 78 height 17
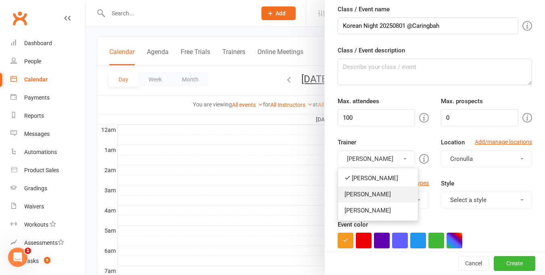
click at [387, 197] on link "[PERSON_NAME]" at bounding box center [378, 194] width 80 height 16
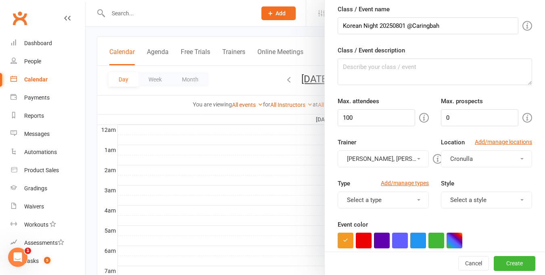
click at [478, 159] on span "button" at bounding box center [522, 159] width 3 height 2
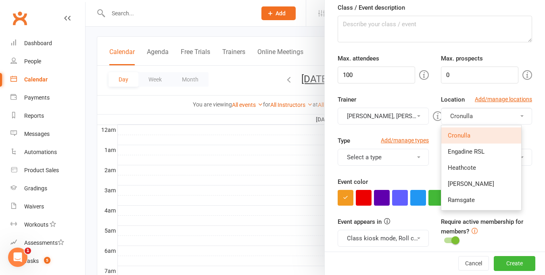
scroll to position [73, 0]
click at [478, 135] on link "Cronulla" at bounding box center [482, 135] width 80 height 16
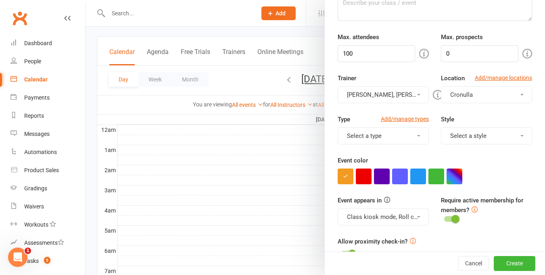
scroll to position [100, 0]
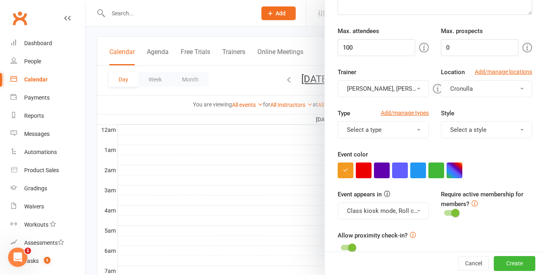
click at [413, 127] on button "Select a type" at bounding box center [383, 130] width 91 height 17
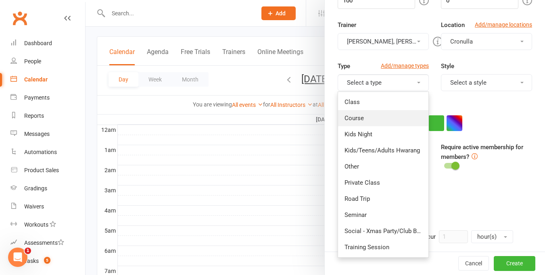
scroll to position [148, 0]
click at [373, 115] on link "Course" at bounding box center [383, 118] width 90 height 16
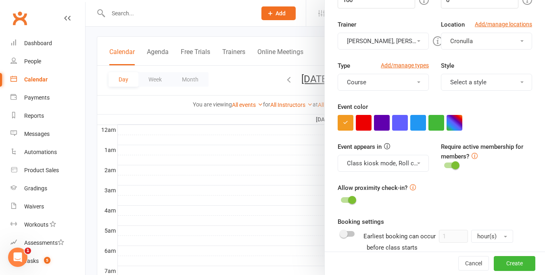
click at [478, 83] on button "Select a style" at bounding box center [486, 82] width 91 height 17
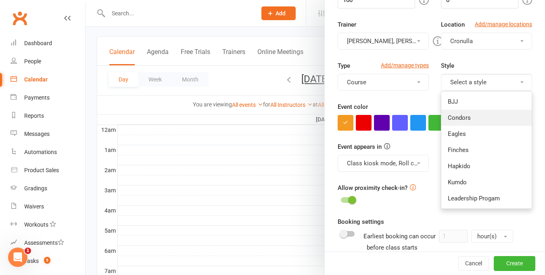
click at [471, 119] on link "Condors" at bounding box center [487, 118] width 90 height 16
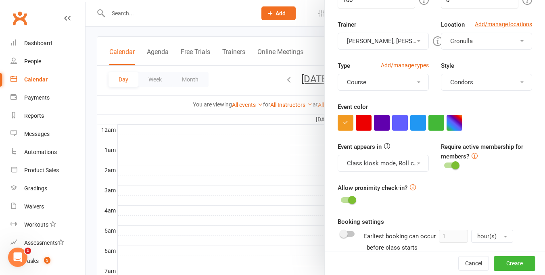
click at [478, 85] on button "Condors" at bounding box center [486, 82] width 91 height 17
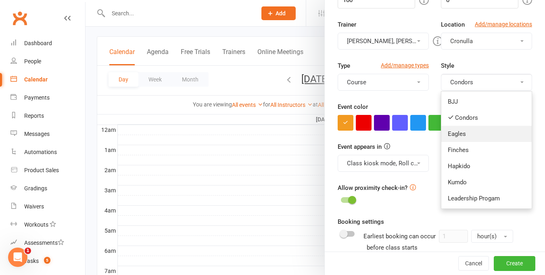
click at [478, 132] on link "Eagles" at bounding box center [487, 134] width 90 height 16
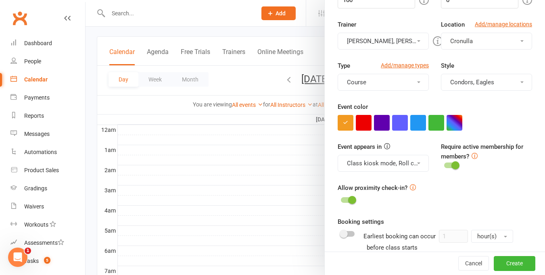
click at [478, 82] on span at bounding box center [522, 83] width 3 height 2
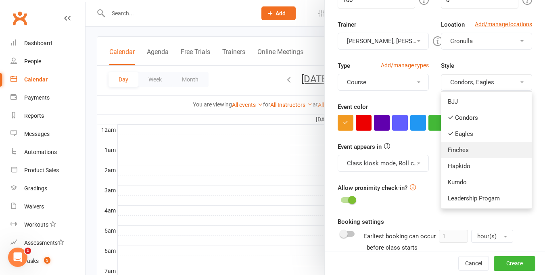
click at [478, 144] on link "Finches" at bounding box center [487, 150] width 90 height 16
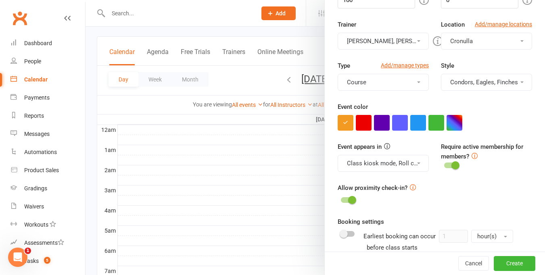
click at [478, 82] on span at bounding box center [522, 83] width 3 height 2
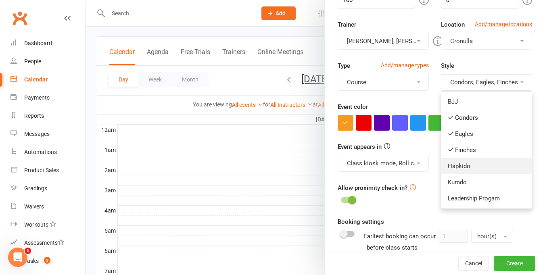
click at [470, 170] on link "Hapkido" at bounding box center [487, 166] width 90 height 16
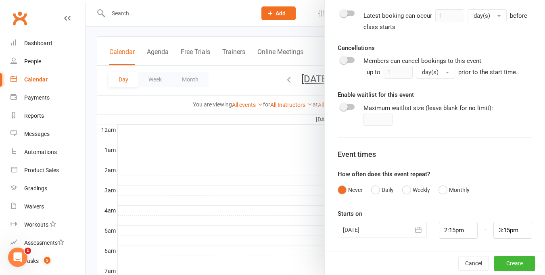
scroll to position [44, 0]
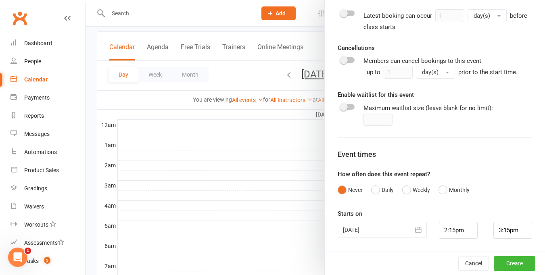
click at [416, 227] on icon "button" at bounding box center [419, 230] width 6 height 5
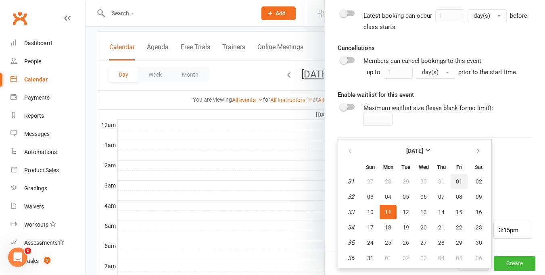
click at [457, 184] on span "01" at bounding box center [459, 181] width 6 height 6
type input "[DATE]"
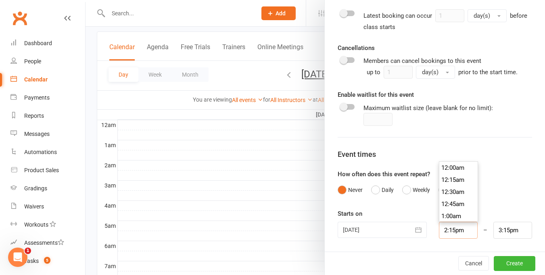
click at [463, 227] on input "2:15pm" at bounding box center [458, 230] width 39 height 17
type input "6:00pm"
click at [453, 210] on li "6:00pm" at bounding box center [459, 214] width 39 height 12
click at [478, 227] on input "7:00pm" at bounding box center [513, 230] width 39 height 17
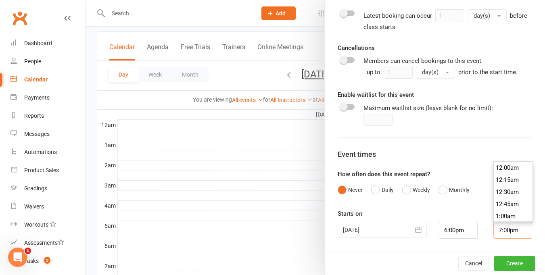
scroll to position [908, 0]
type input "7:30pm"
click at [478, 205] on li "7:30pm" at bounding box center [513, 204] width 39 height 12
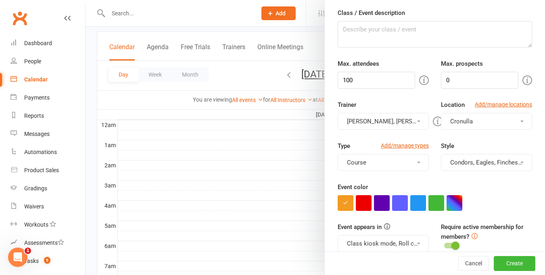
scroll to position [72, 0]
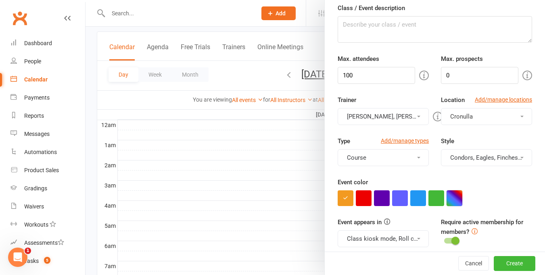
click at [455, 197] on button "button" at bounding box center [455, 199] width 16 height 16
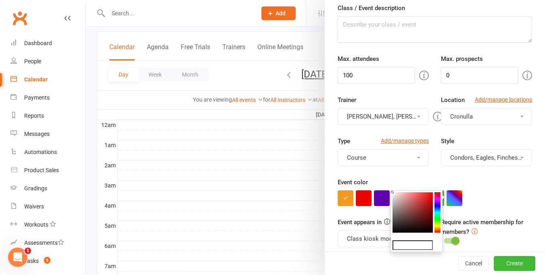
click at [426, 227] on colorpicker-saturation at bounding box center [413, 213] width 40 height 40
type input "#0f0303"
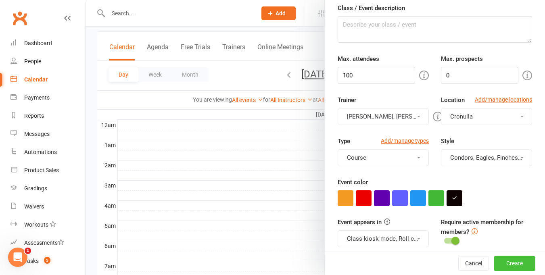
click at [478, 227] on button "Create" at bounding box center [515, 264] width 42 height 15
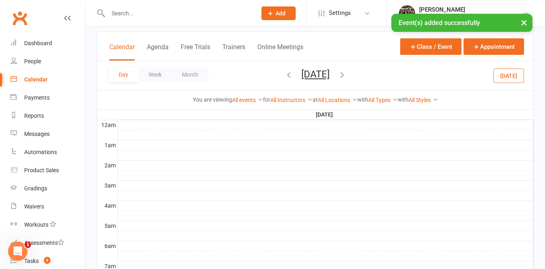
click at [34, 78] on div "Calendar" at bounding box center [35, 79] width 23 height 6
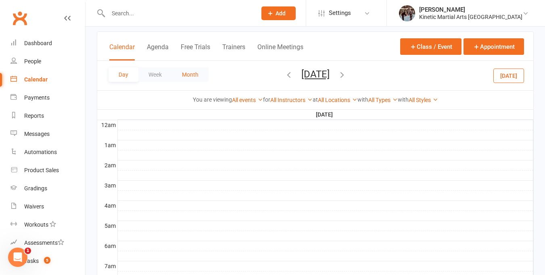
click at [189, 69] on button "Month" at bounding box center [190, 74] width 37 height 15
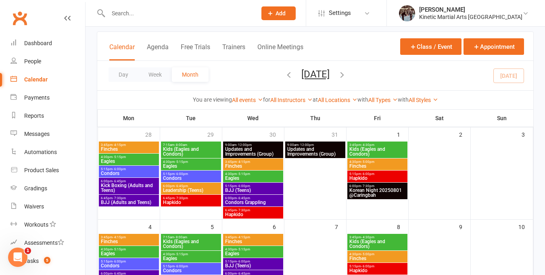
click at [378, 191] on span "Korean Night 20250801 @Caringbah" at bounding box center [377, 193] width 57 height 10
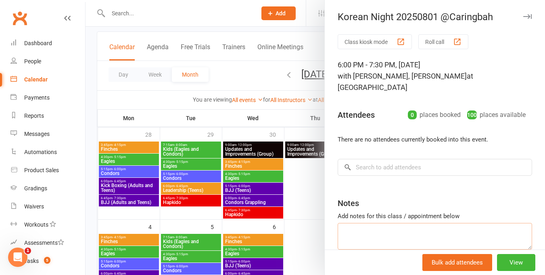
click at [370, 223] on textarea at bounding box center [435, 236] width 195 height 27
type textarea "$45 pp ($35 for leadership)"
click at [378, 159] on input "search" at bounding box center [435, 167] width 195 height 17
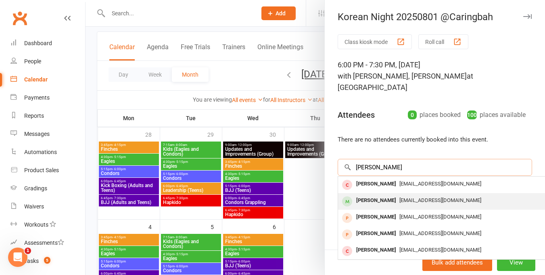
type input "[PERSON_NAME]"
click at [389, 195] on div "[EMAIL_ADDRESS][DOMAIN_NAME]" at bounding box center [459, 201] width 235 height 12
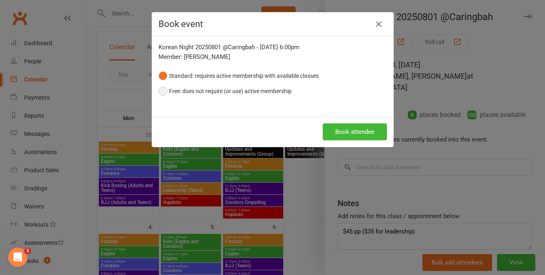
click at [165, 90] on button "Free: does not require (or use) active membership" at bounding box center [225, 91] width 133 height 15
click at [338, 132] on button "Book attendee" at bounding box center [355, 132] width 64 height 17
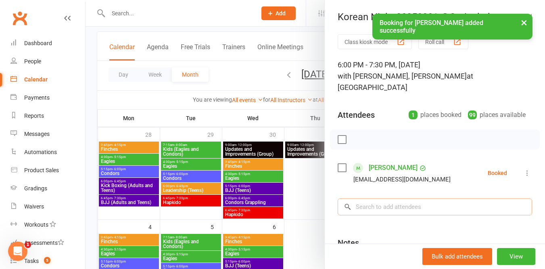
click at [377, 199] on input "search" at bounding box center [435, 207] width 195 height 17
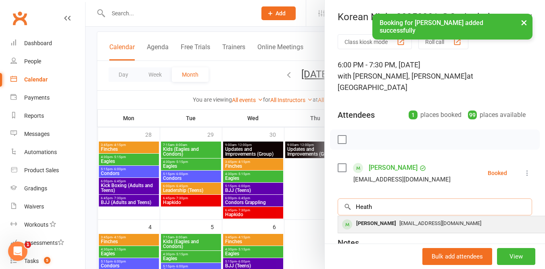
type input "Heath"
click at [383, 218] on div "[PERSON_NAME]" at bounding box center [376, 224] width 46 height 12
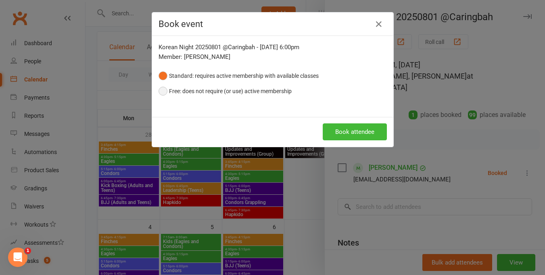
click at [160, 89] on button "Free: does not require (or use) active membership" at bounding box center [225, 91] width 133 height 15
click at [367, 137] on button "Book attendee" at bounding box center [355, 132] width 64 height 17
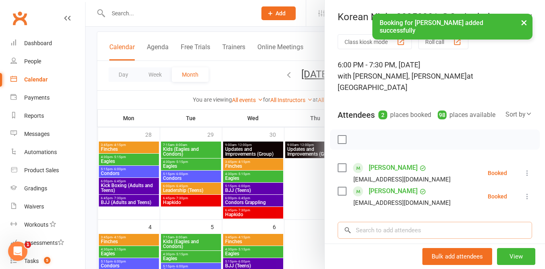
click at [403, 227] on input "search" at bounding box center [435, 230] width 195 height 17
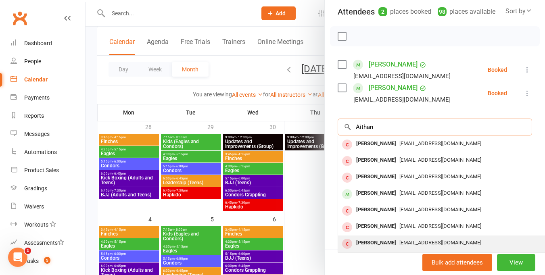
scroll to position [51, 0]
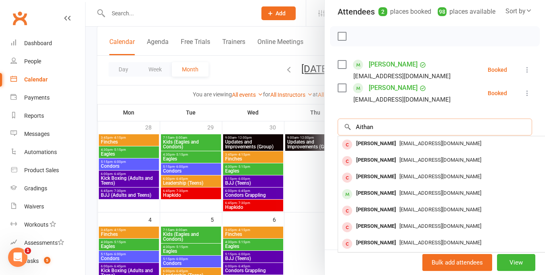
click at [383, 119] on input "Aithan" at bounding box center [435, 127] width 195 height 17
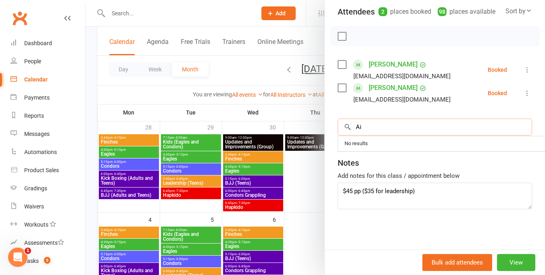
type input "A"
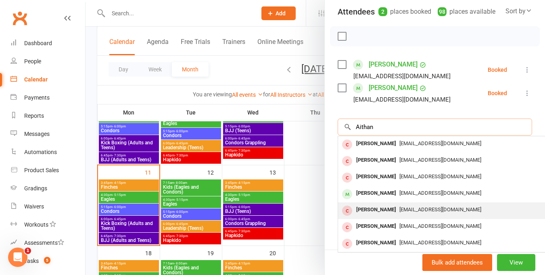
scroll to position [182, 0]
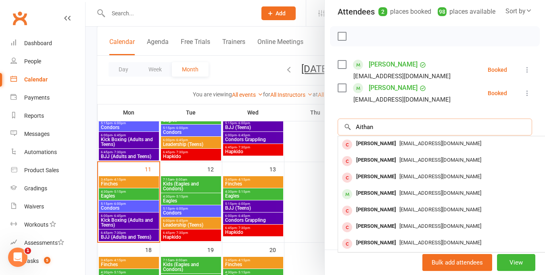
click at [402, 119] on input "Aithan" at bounding box center [435, 127] width 195 height 17
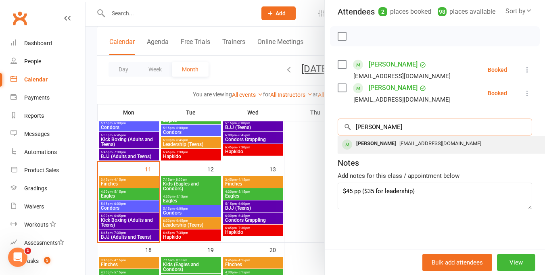
type input "[PERSON_NAME]"
click at [408, 140] on span "[EMAIL_ADDRESS][DOMAIN_NAME]" at bounding box center [441, 143] width 82 height 6
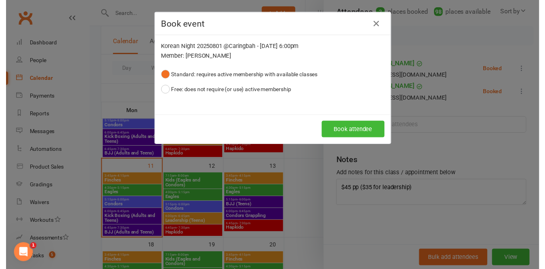
scroll to position [103, 0]
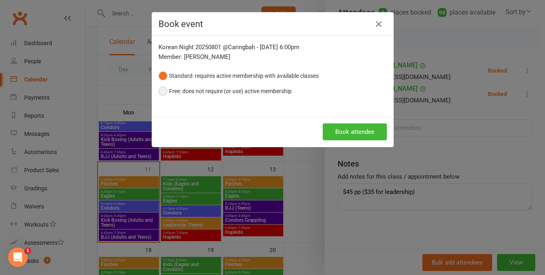
click at [159, 91] on button "Free: does not require (or use) active membership" at bounding box center [225, 91] width 133 height 15
click at [344, 131] on button "Book attendee" at bounding box center [355, 132] width 64 height 17
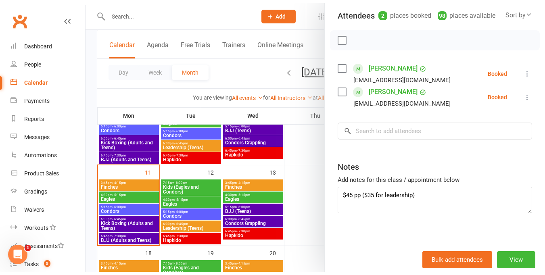
scroll to position [109, 0]
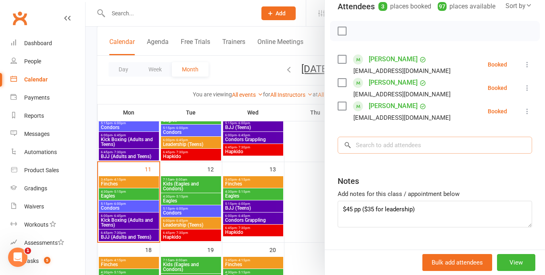
click at [363, 145] on input "search" at bounding box center [435, 145] width 195 height 17
type input "g"
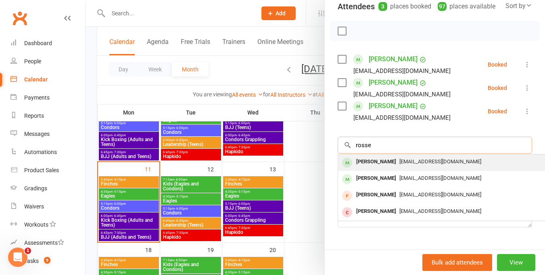
type input "rosse"
click at [400, 161] on span "[EMAIL_ADDRESS][DOMAIN_NAME]" at bounding box center [441, 162] width 82 height 6
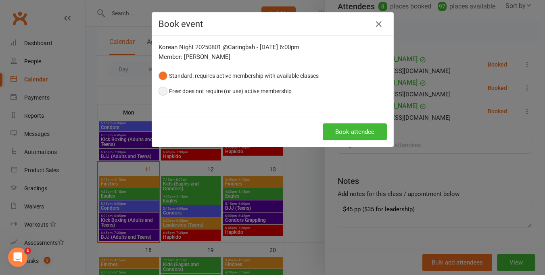
click at [161, 88] on button "Free: does not require (or use) active membership" at bounding box center [225, 91] width 133 height 15
click at [344, 131] on button "Book attendee" at bounding box center [355, 132] width 64 height 17
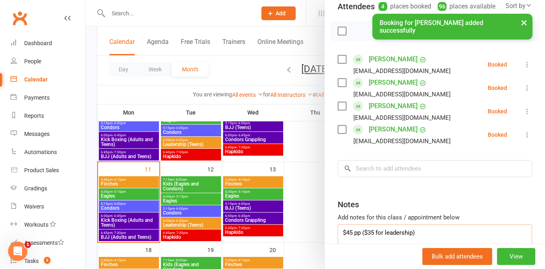
click at [418, 227] on textarea "$45 pp ($35 for leadership)" at bounding box center [435, 237] width 195 height 27
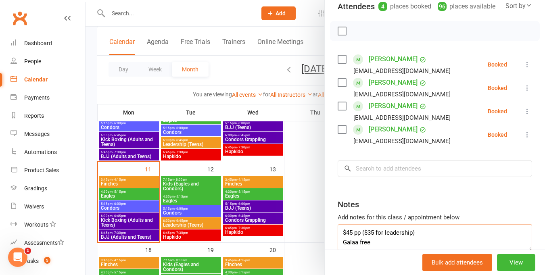
scroll to position [5, 0]
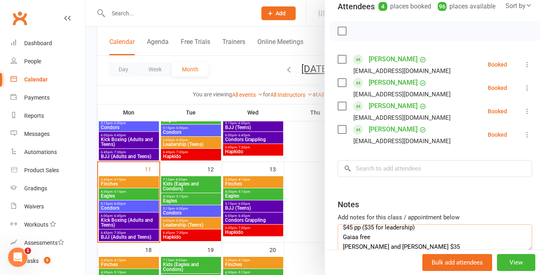
type textarea "$45 pp ($35 for leadership) Gaiaa free [PERSON_NAME] and [PERSON_NAME] $35"
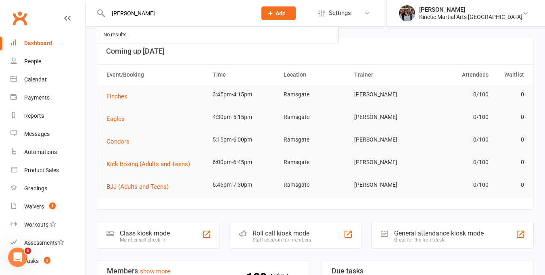
click at [147, 9] on input "hubbard" at bounding box center [178, 13] width 145 height 11
drag, startPoint x: 144, startPoint y: 10, endPoint x: 88, endPoint y: 19, distance: 56.0
click at [88, 19] on react-component "hubbard No results" at bounding box center [125, 13] width 251 height 26
type input "h"
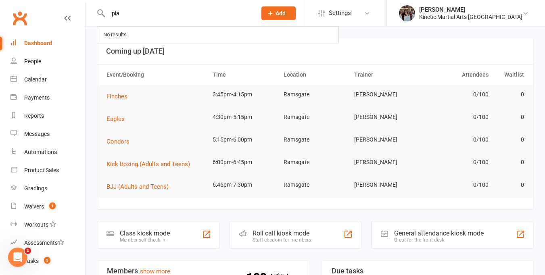
drag, startPoint x: 149, startPoint y: 13, endPoint x: 103, endPoint y: 12, distance: 45.6
click at [103, 12] on div "pia No results" at bounding box center [174, 13] width 154 height 26
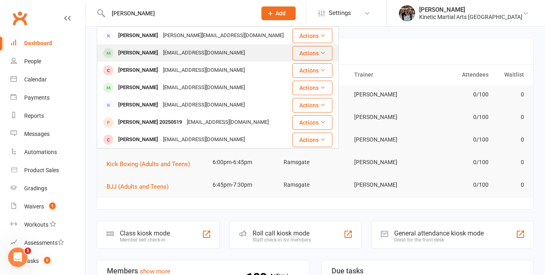
type input "wiiliam"
click at [180, 51] on div "[EMAIL_ADDRESS][DOMAIN_NAME]" at bounding box center [204, 53] width 87 height 12
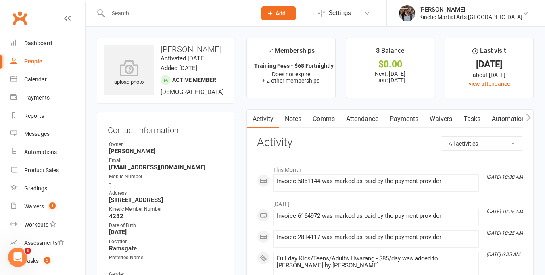
click at [136, 14] on input "text" at bounding box center [178, 13] width 145 height 11
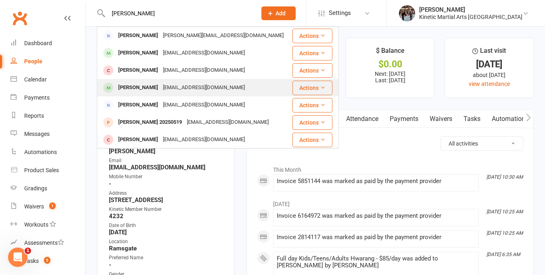
type input "william"
click at [145, 85] on div "[PERSON_NAME]" at bounding box center [138, 88] width 45 height 12
